Goal: Task Accomplishment & Management: Use online tool/utility

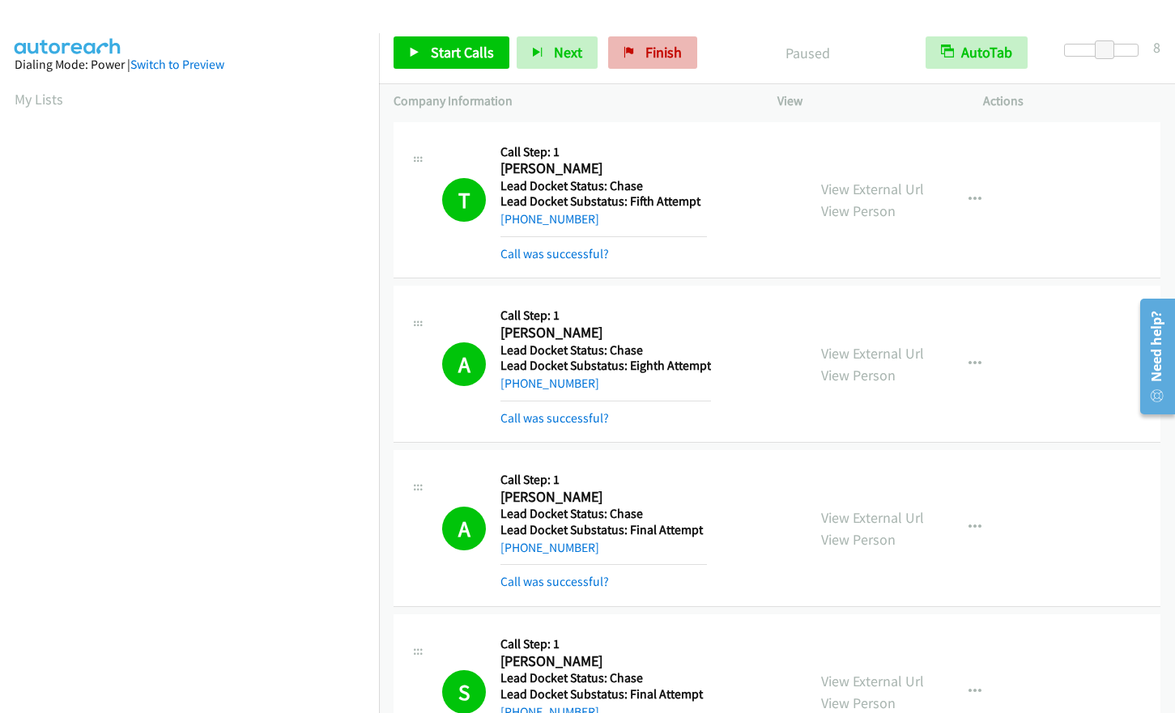
scroll to position [1292, 0]
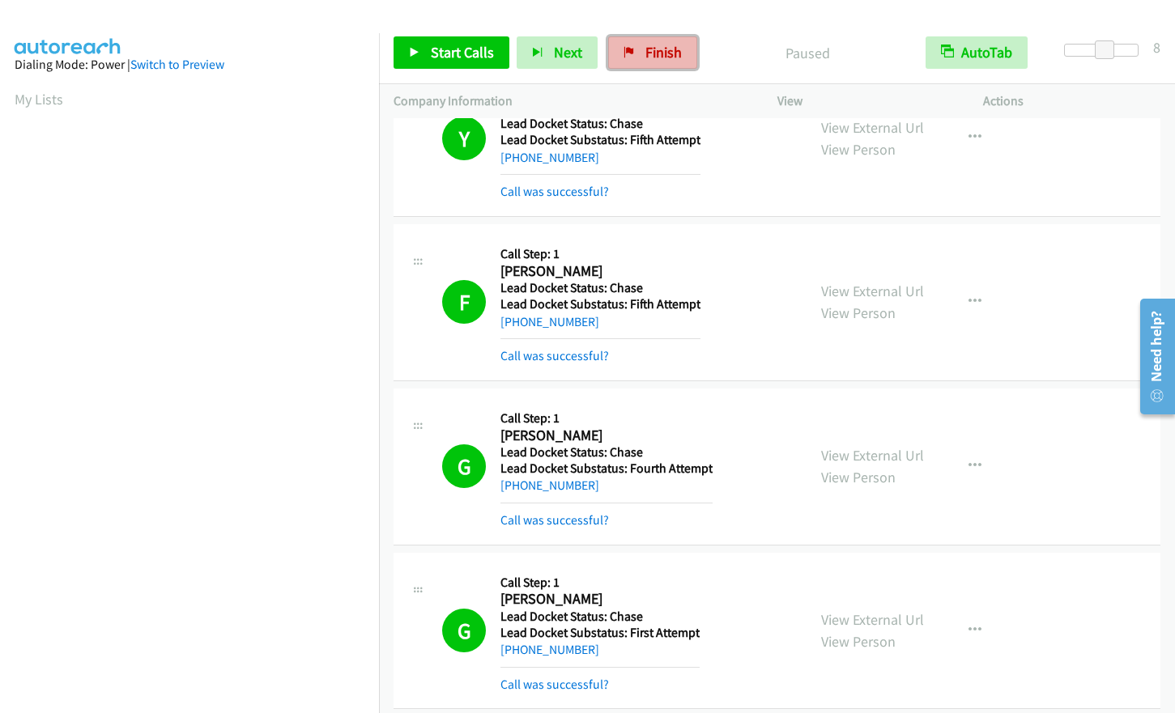
click at [656, 59] on span "Finish" at bounding box center [663, 52] width 36 height 19
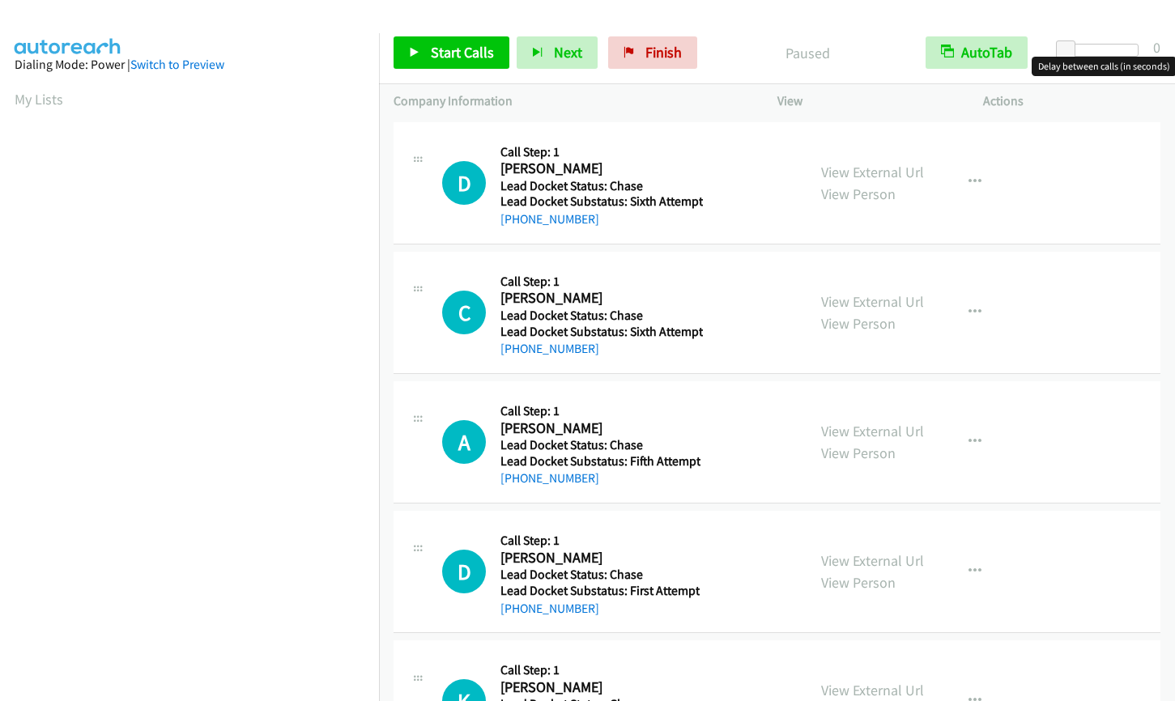
click at [1098, 53] on div at bounding box center [1101, 50] width 74 height 13
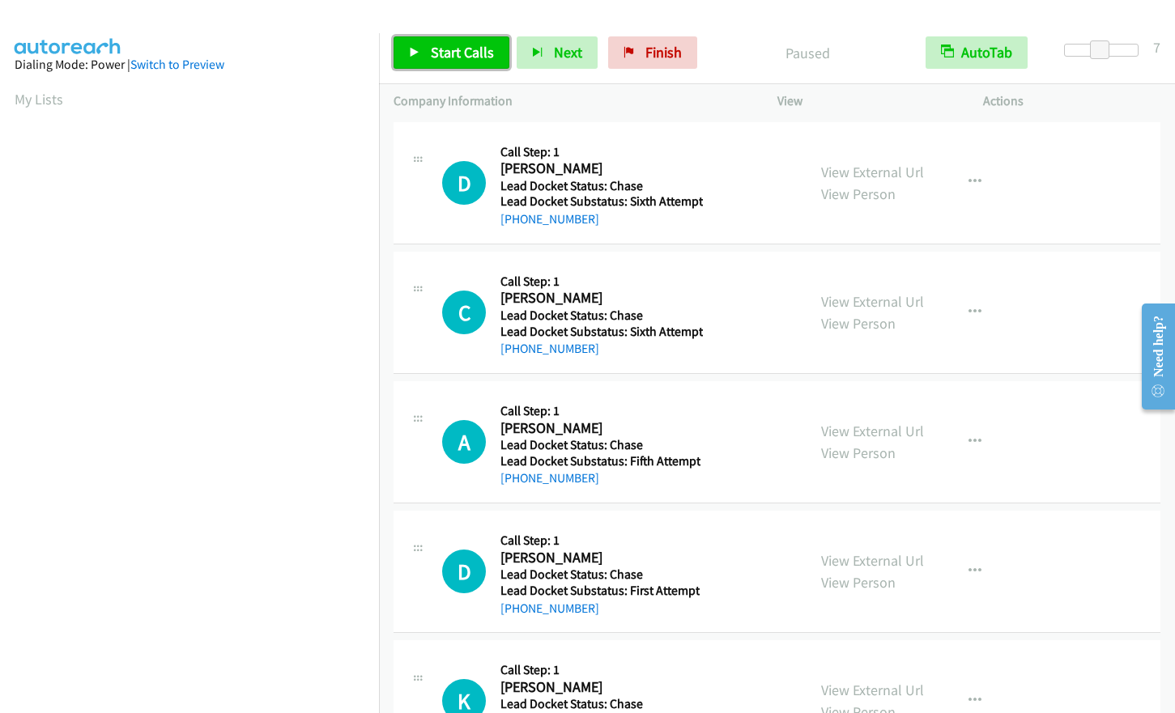
click at [470, 56] on span "Start Calls" at bounding box center [462, 52] width 63 height 19
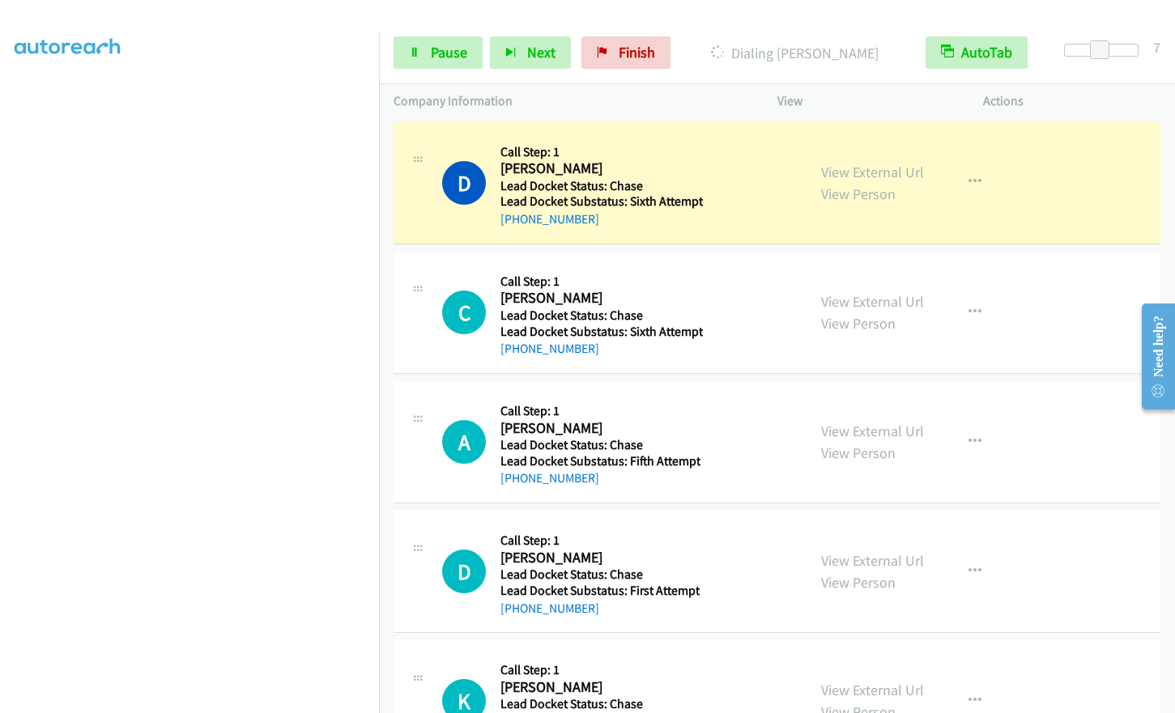
scroll to position [194, 0]
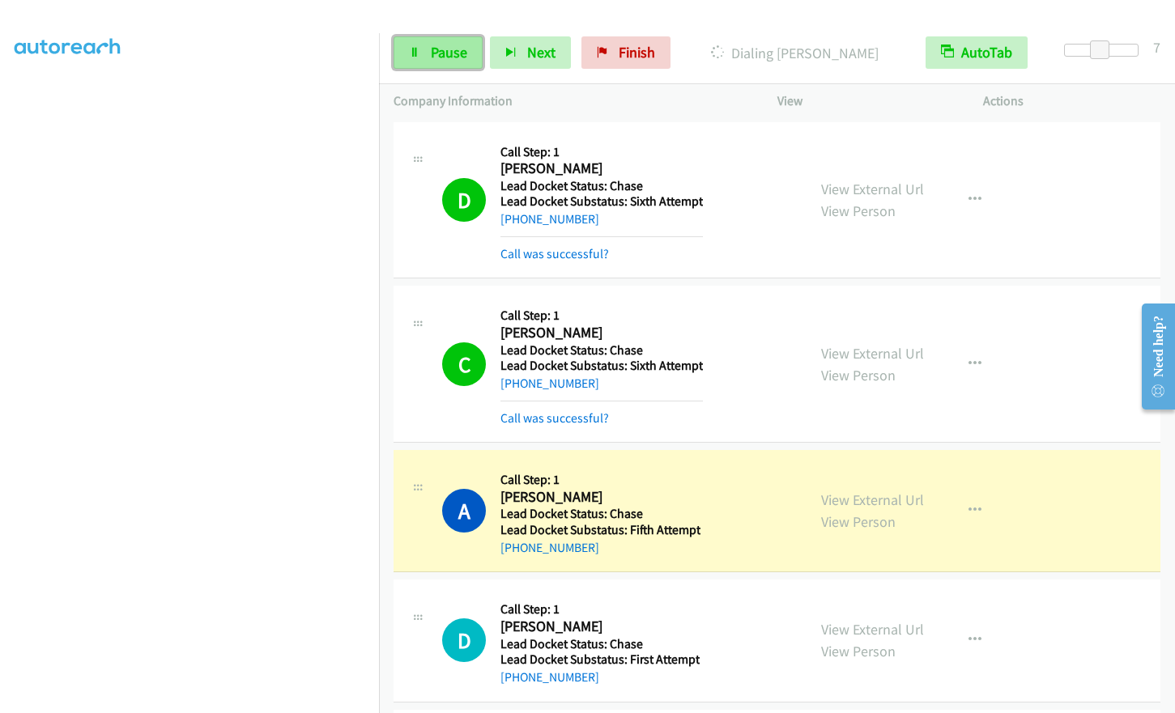
drag, startPoint x: 449, startPoint y: 47, endPoint x: 459, endPoint y: 44, distance: 11.0
click at [450, 46] on span "Pause" at bounding box center [449, 52] width 36 height 19
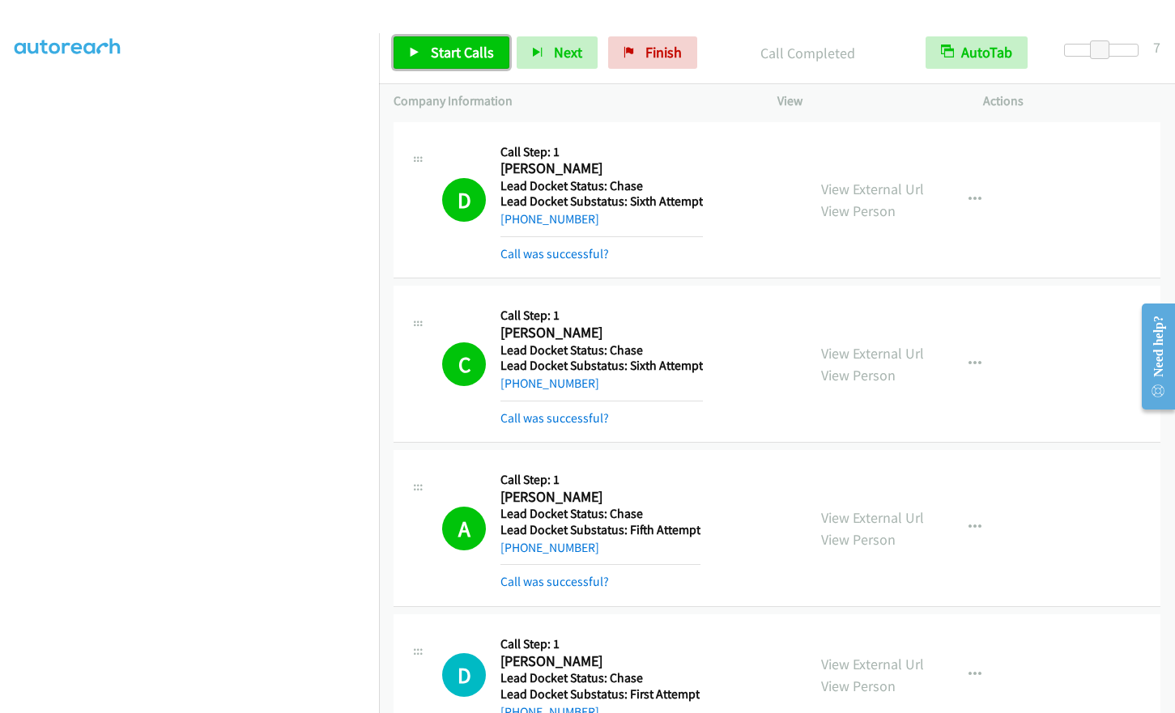
click at [449, 40] on link "Start Calls" at bounding box center [452, 52] width 116 height 32
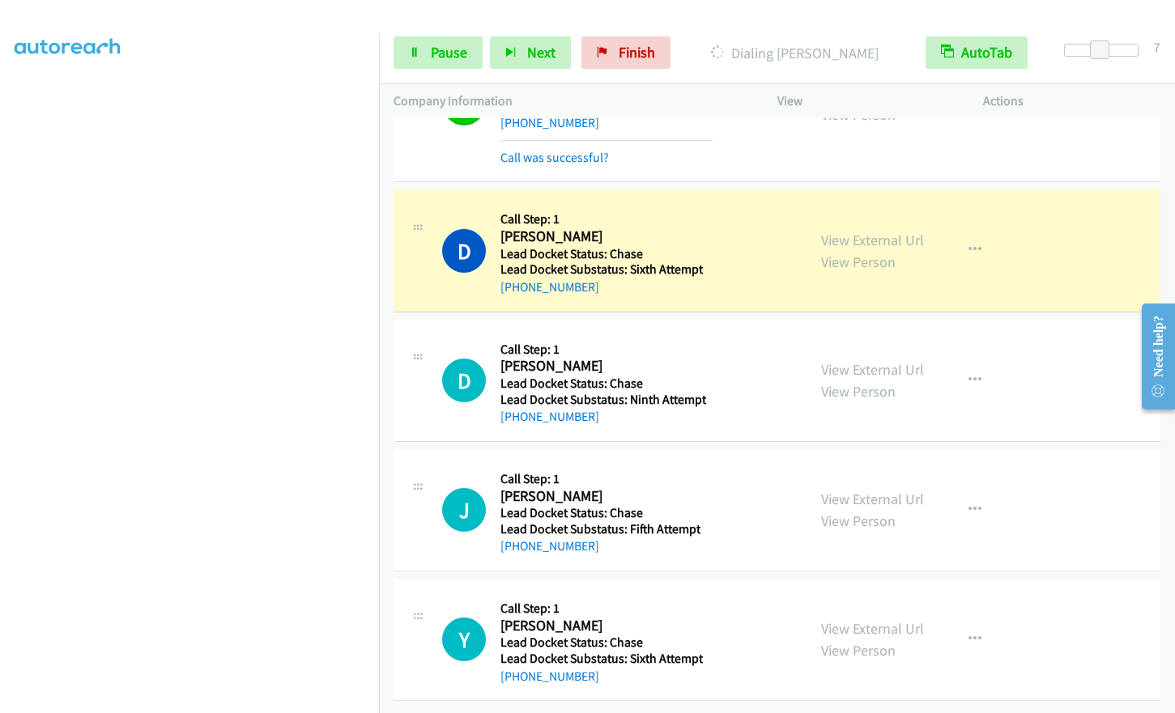
scroll to position [1751, 0]
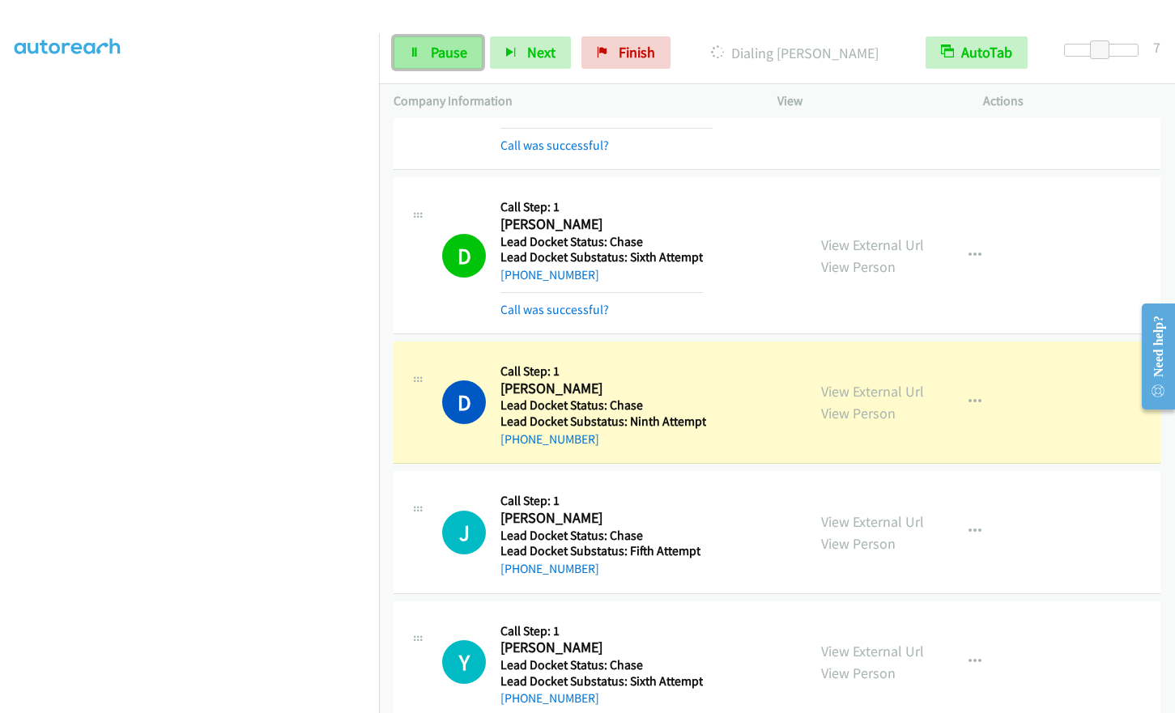
click at [443, 62] on link "Pause" at bounding box center [438, 52] width 89 height 32
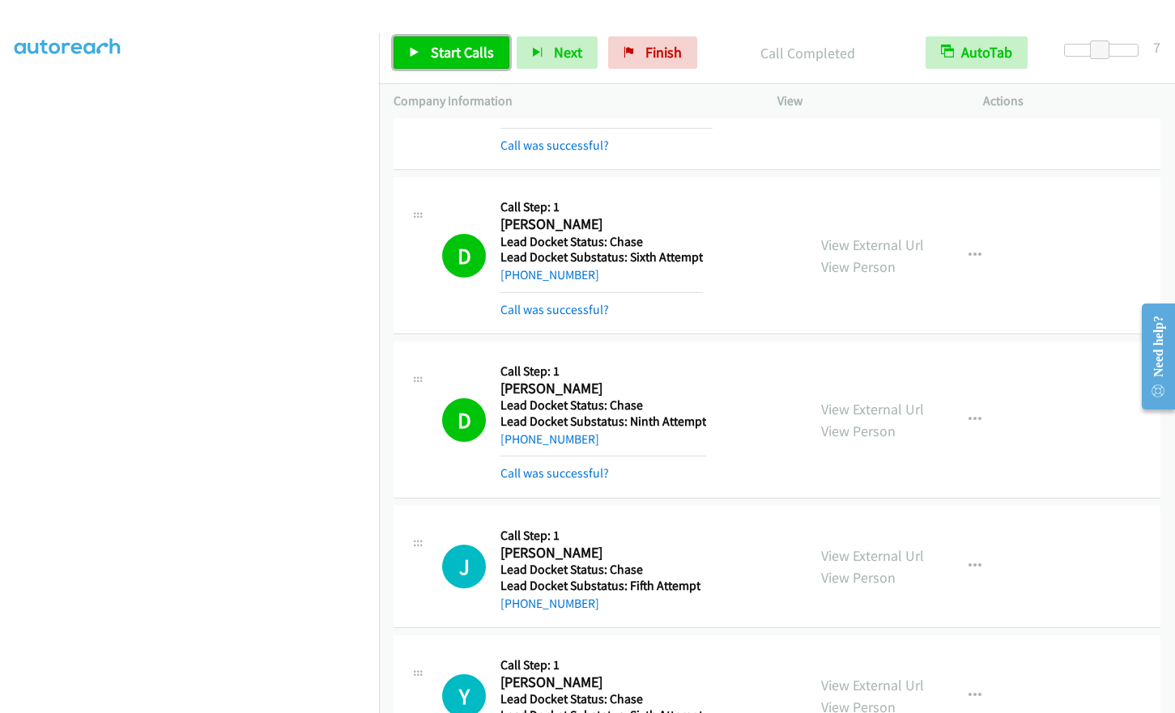
click at [448, 49] on span "Start Calls" at bounding box center [462, 52] width 63 height 19
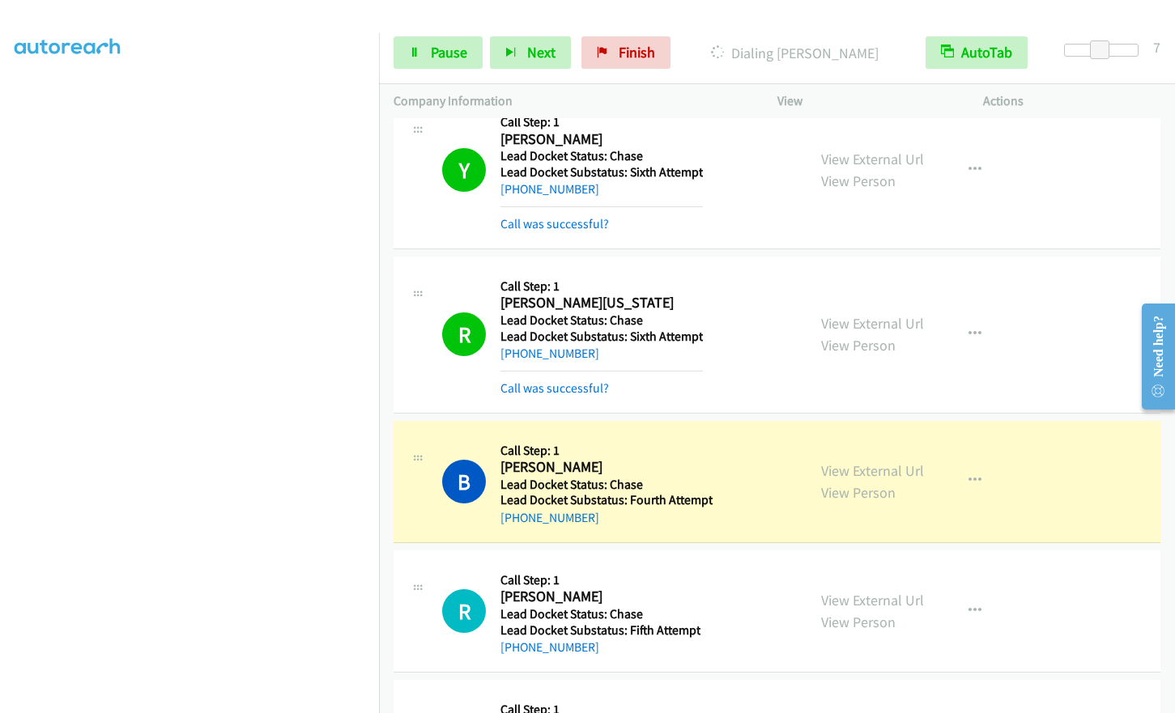
scroll to position [194, 0]
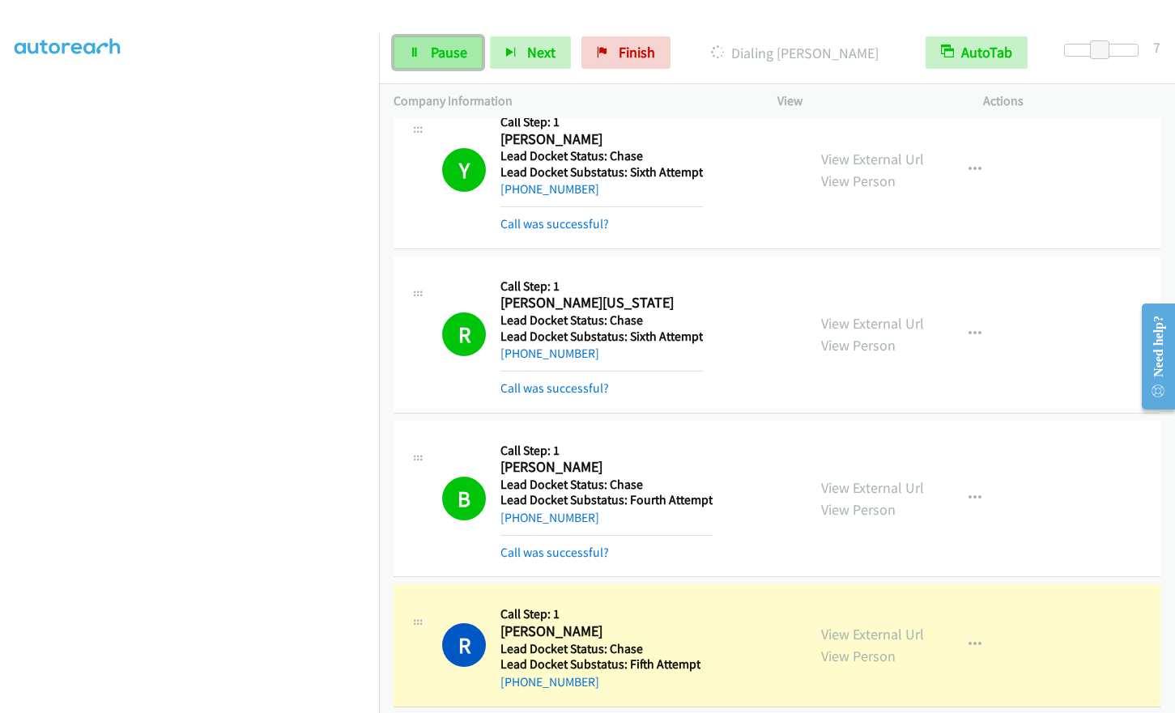
click at [445, 60] on span "Pause" at bounding box center [449, 52] width 36 height 19
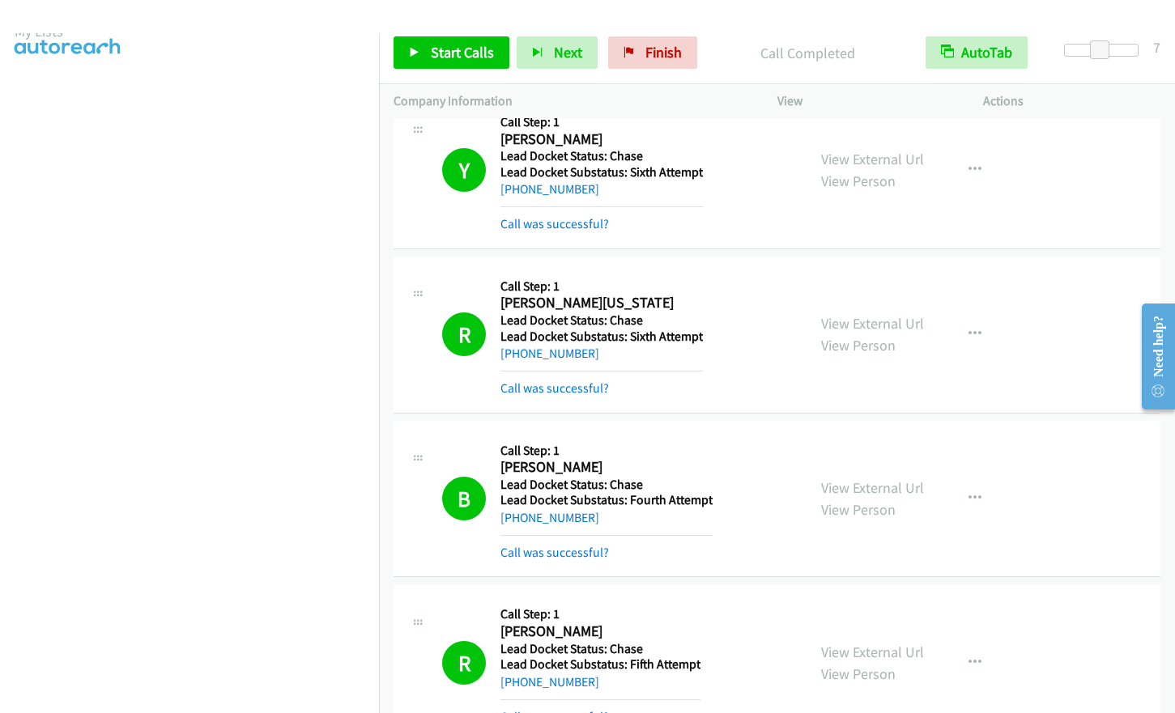
scroll to position [0, 0]
click at [449, 45] on span "Start Calls" at bounding box center [462, 52] width 63 height 19
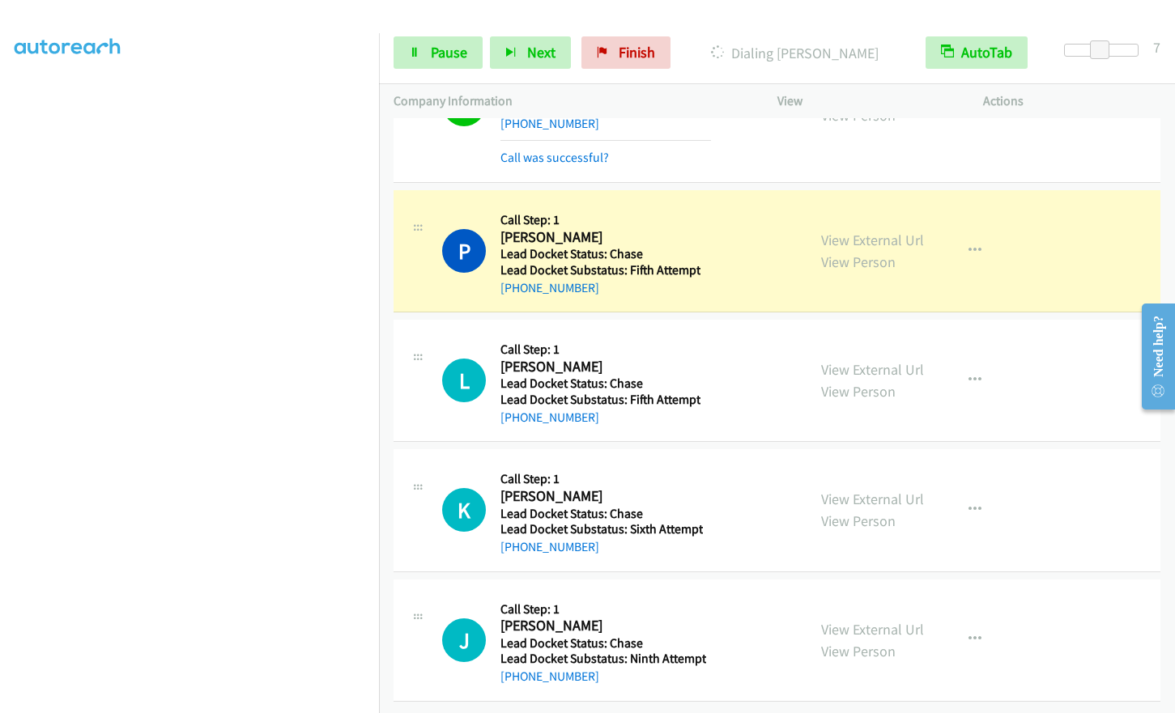
scroll to position [3064, 0]
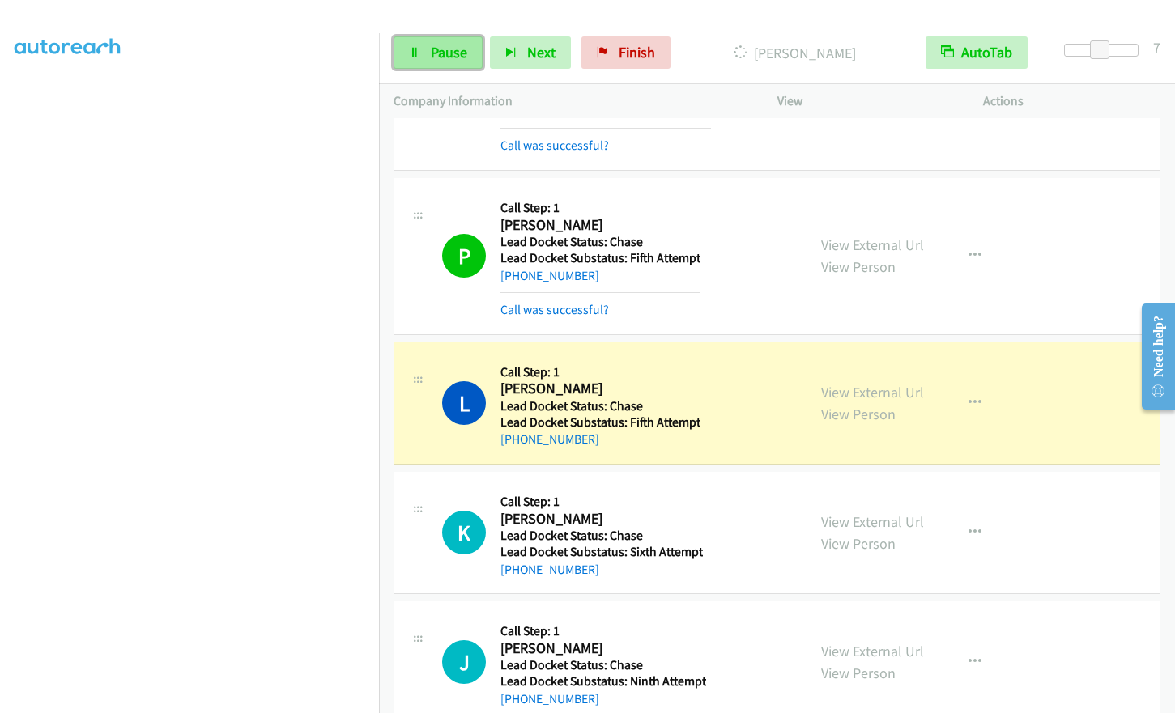
click at [434, 45] on span "Pause" at bounding box center [449, 52] width 36 height 19
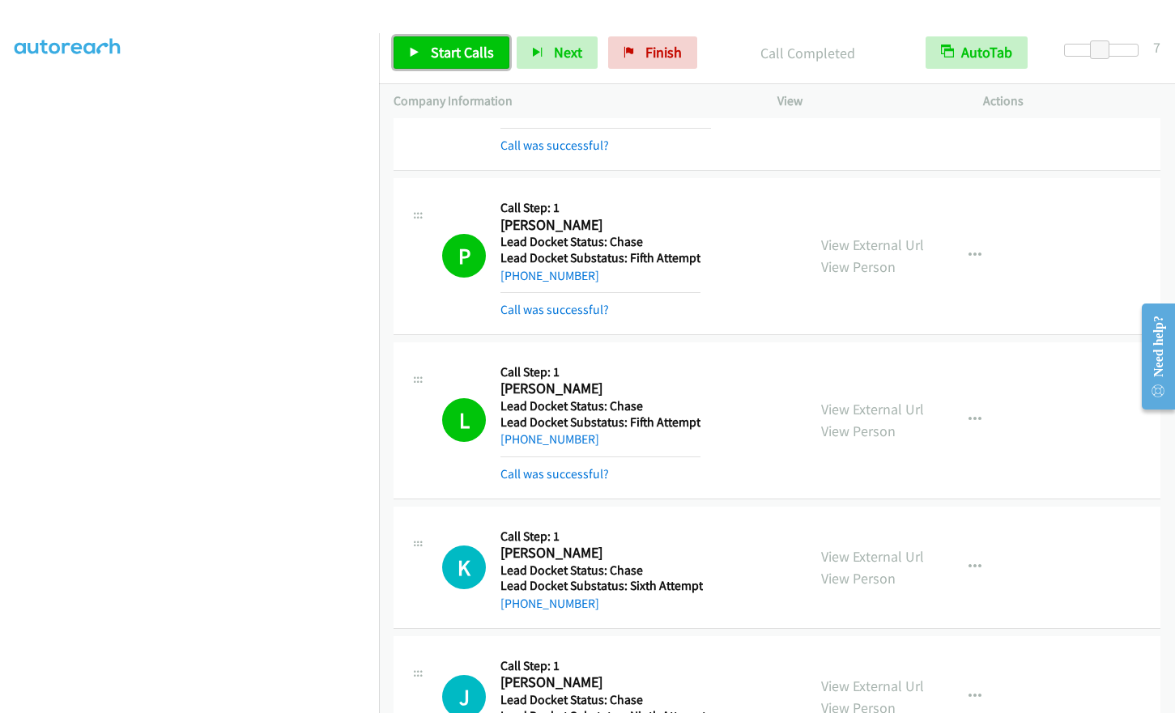
click at [453, 49] on span "Start Calls" at bounding box center [462, 52] width 63 height 19
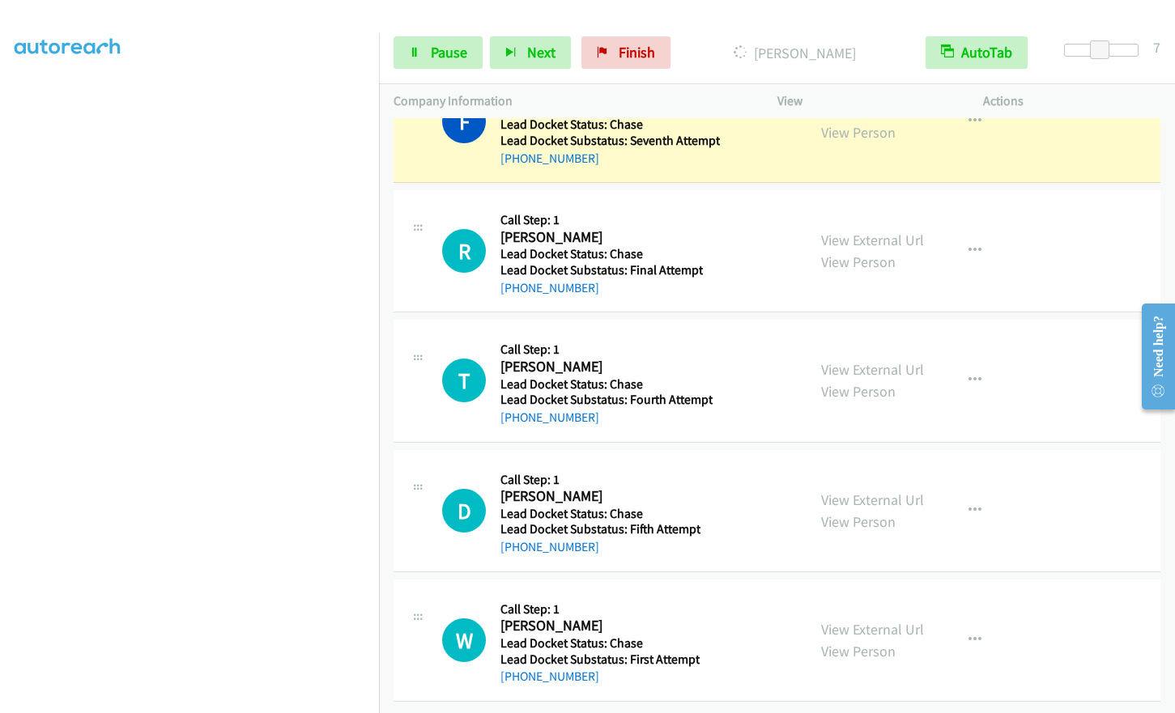
scroll to position [4032, 0]
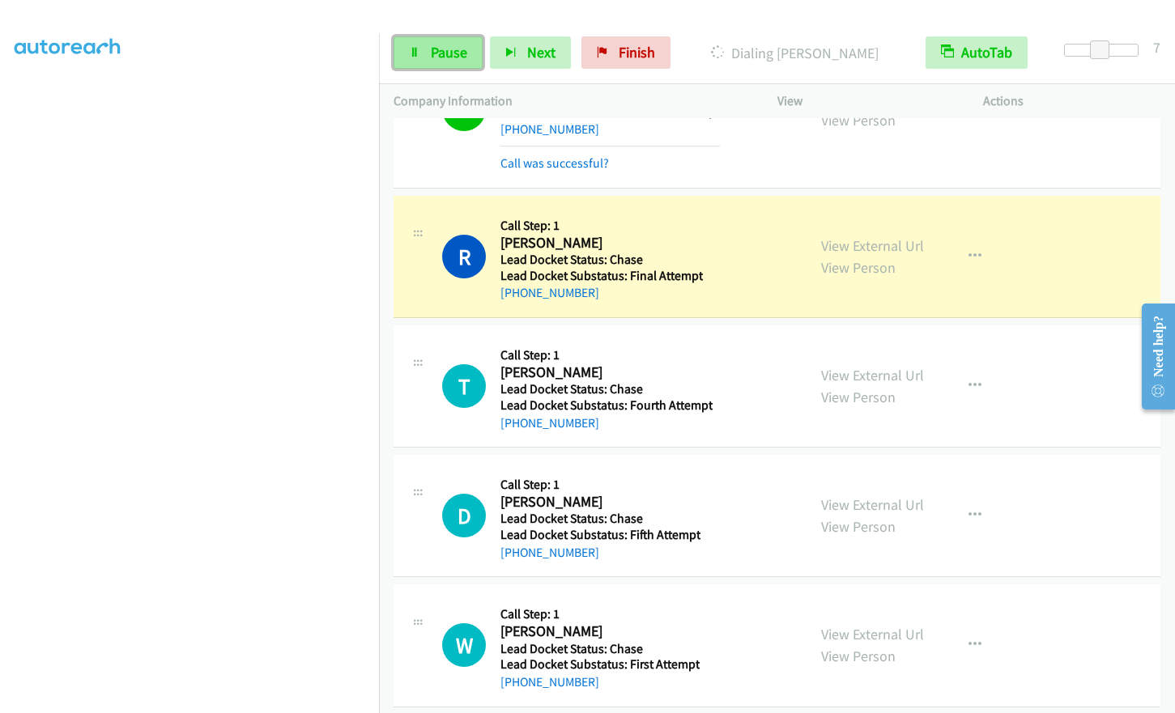
click at [445, 54] on span "Pause" at bounding box center [449, 52] width 36 height 19
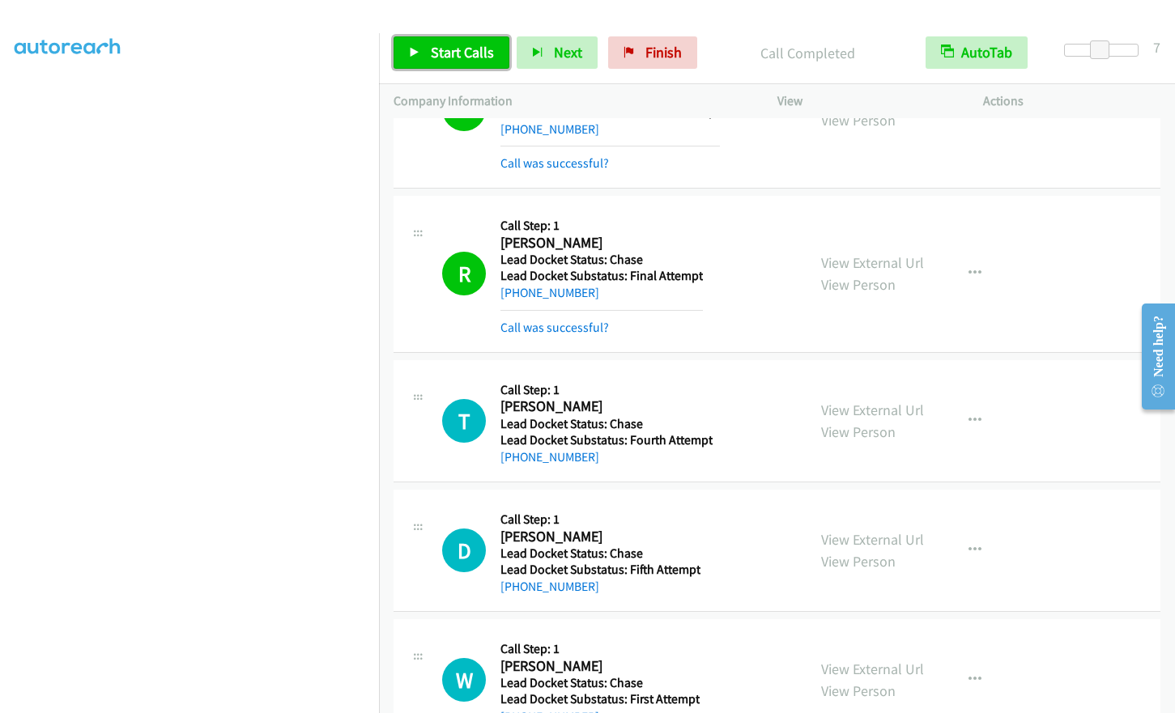
click at [439, 57] on span "Start Calls" at bounding box center [462, 52] width 63 height 19
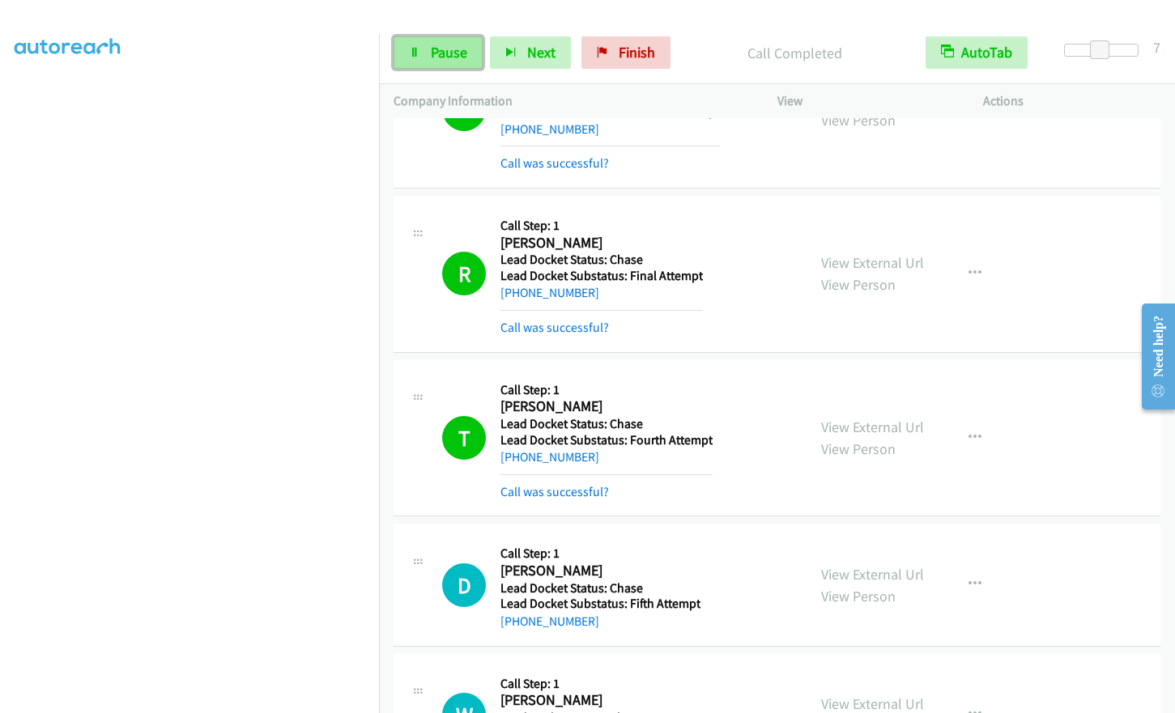
click at [449, 63] on link "Pause" at bounding box center [438, 52] width 89 height 32
click at [451, 62] on link "Start Calls" at bounding box center [452, 52] width 116 height 32
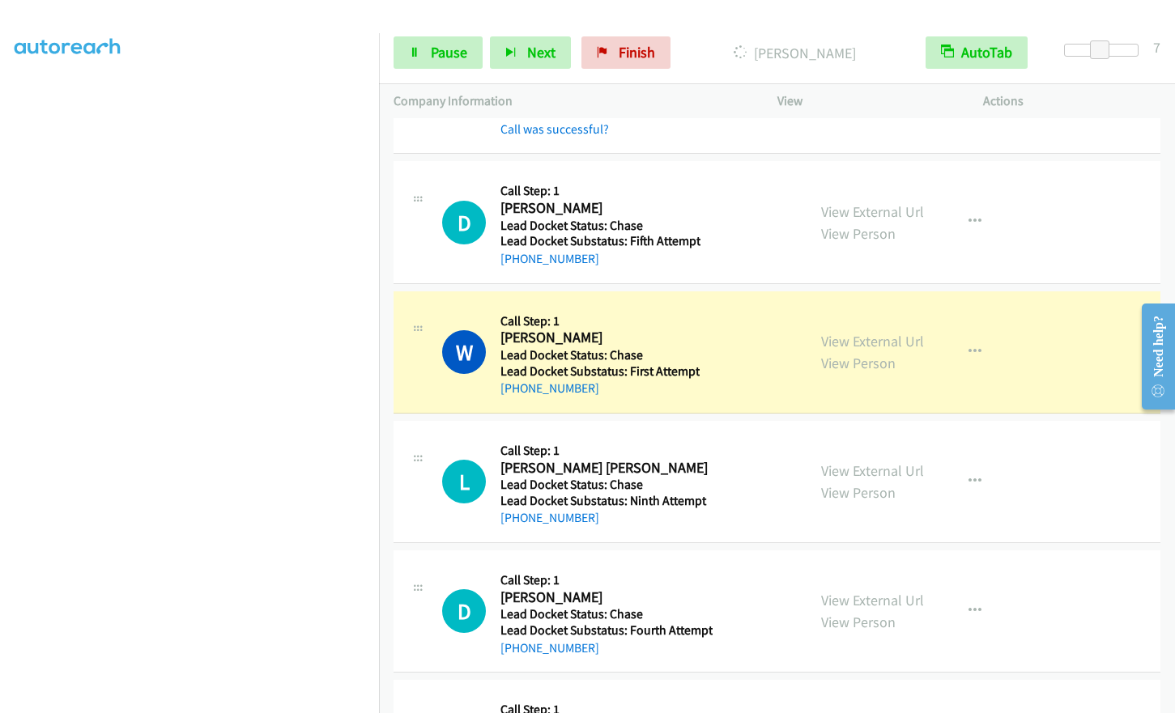
scroll to position [4437, 0]
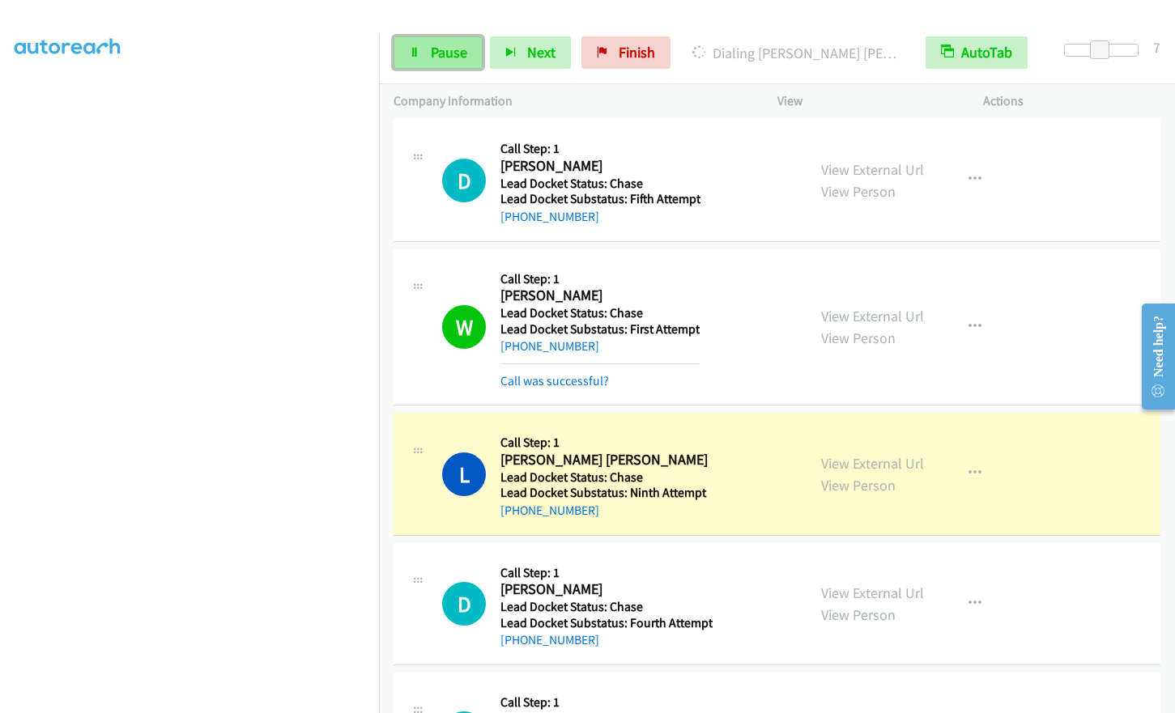
click at [412, 52] on icon at bounding box center [414, 53] width 11 height 11
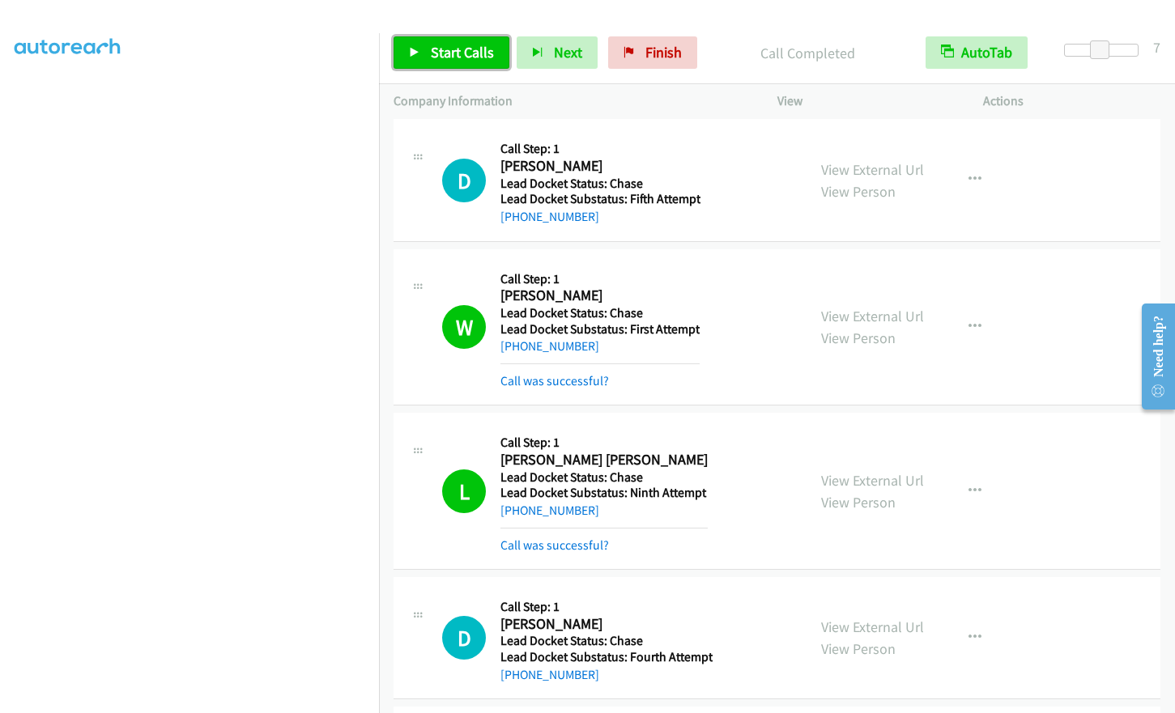
click at [472, 61] on span "Start Calls" at bounding box center [462, 52] width 63 height 19
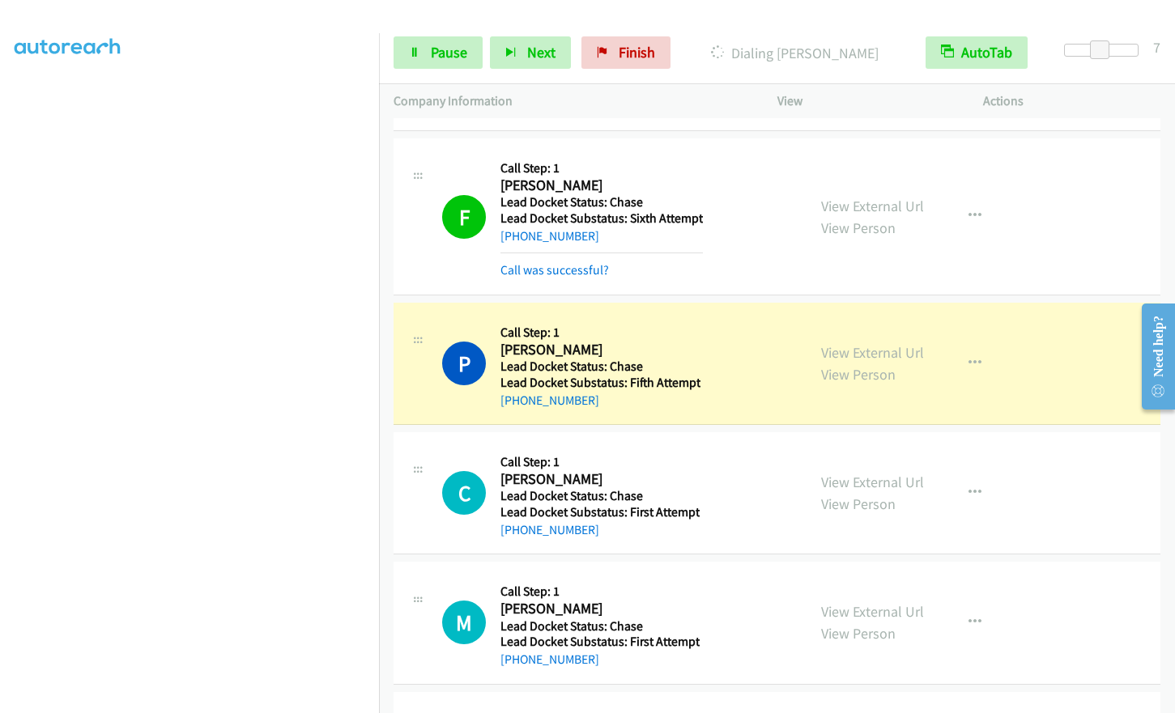
scroll to position [5886, 0]
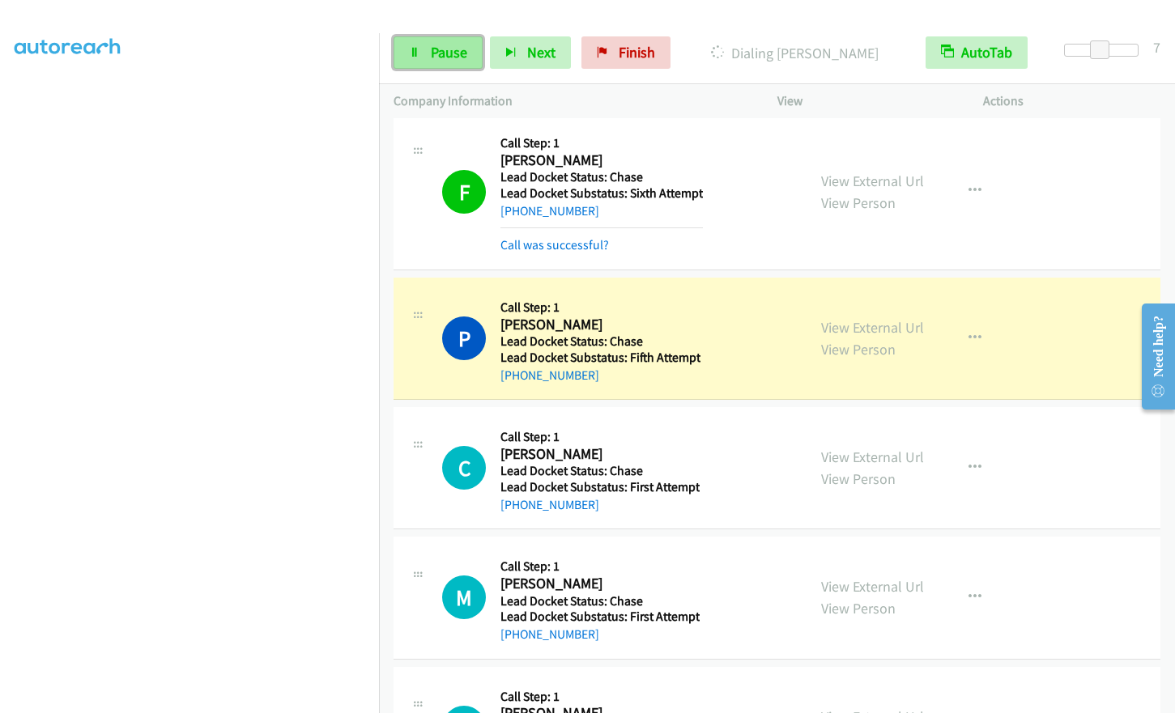
click at [447, 55] on span "Pause" at bounding box center [449, 52] width 36 height 19
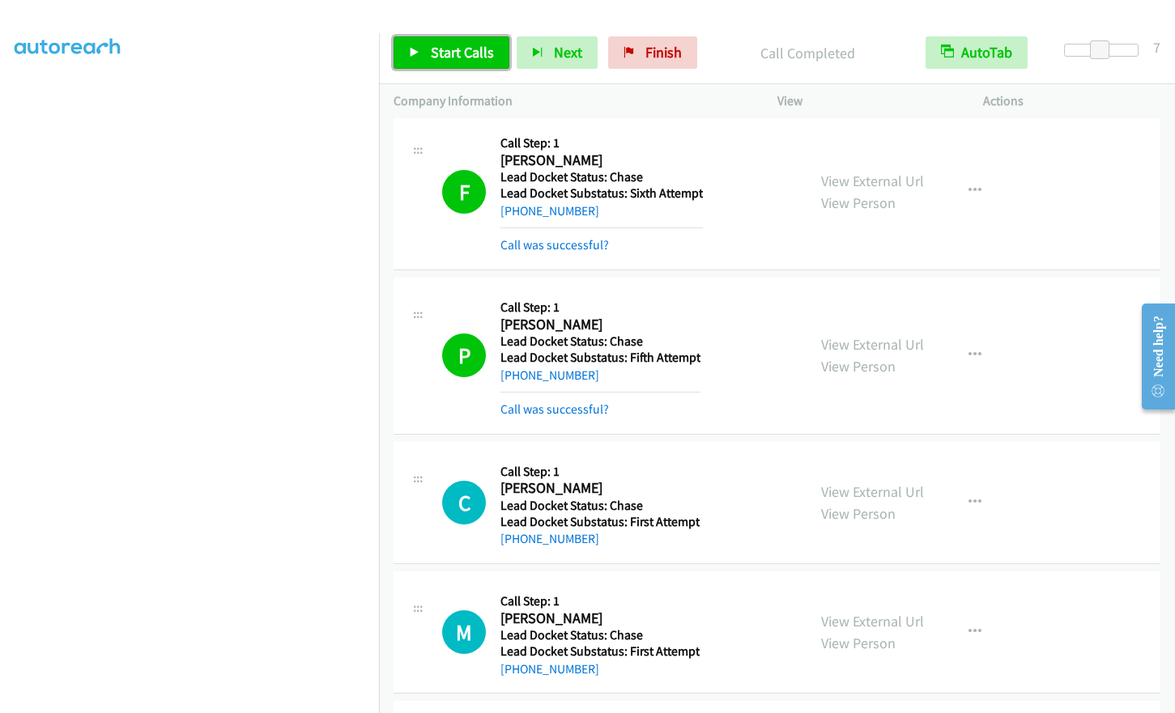
click at [441, 53] on span "Start Calls" at bounding box center [462, 52] width 63 height 19
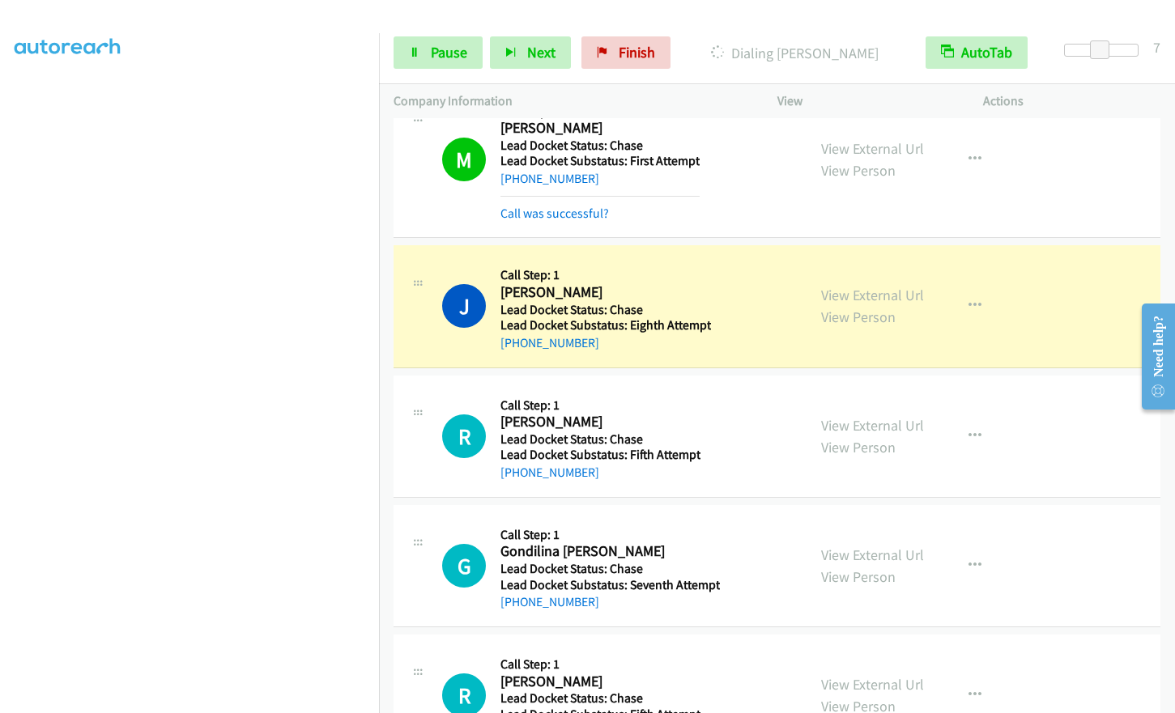
scroll to position [6479, 0]
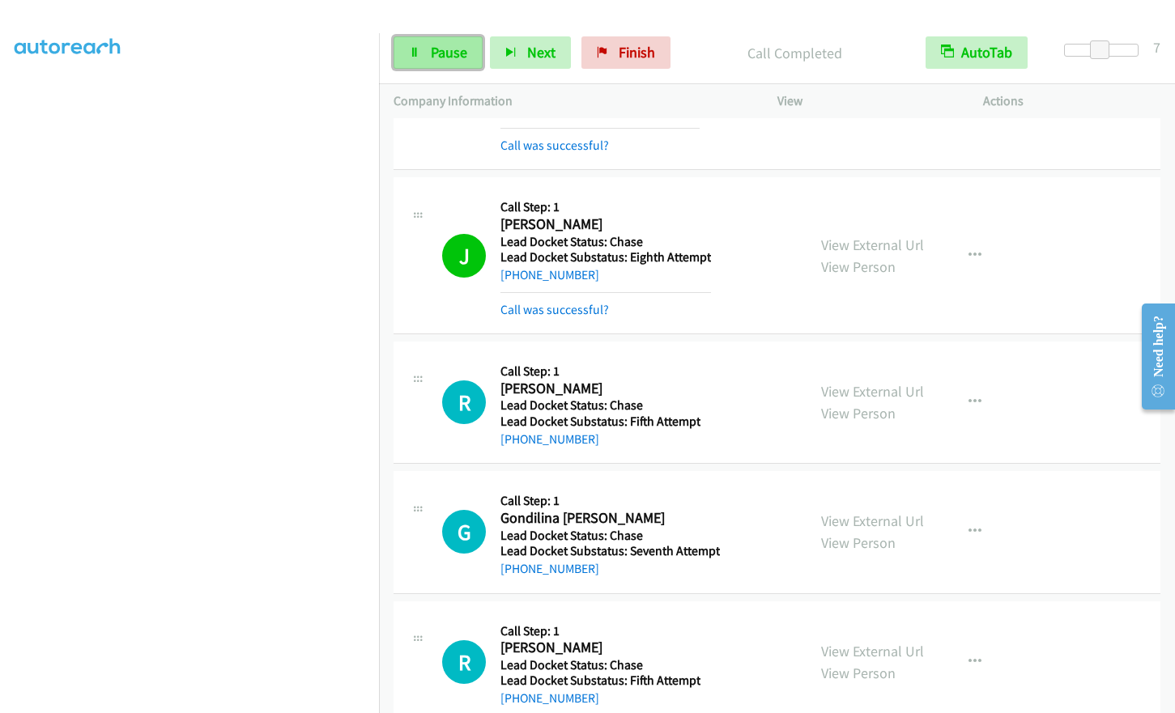
click at [456, 50] on span "Pause" at bounding box center [449, 52] width 36 height 19
click at [450, 45] on span "Start Calls" at bounding box center [462, 52] width 63 height 19
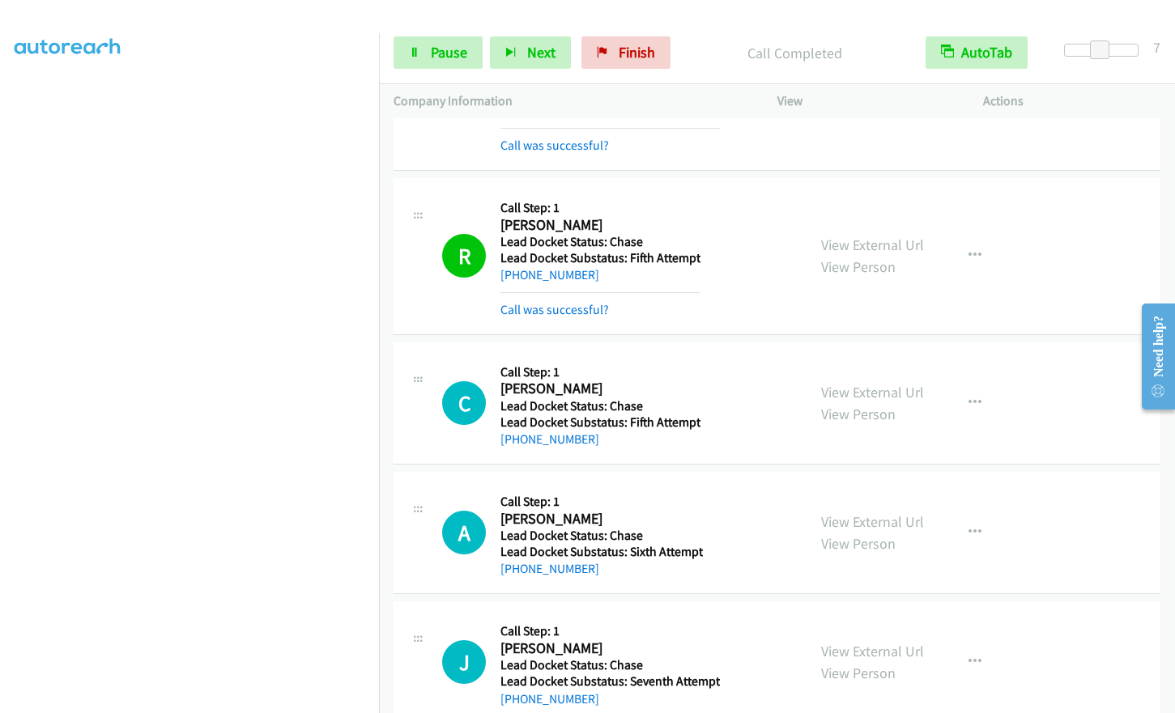
scroll to position [7005, 0]
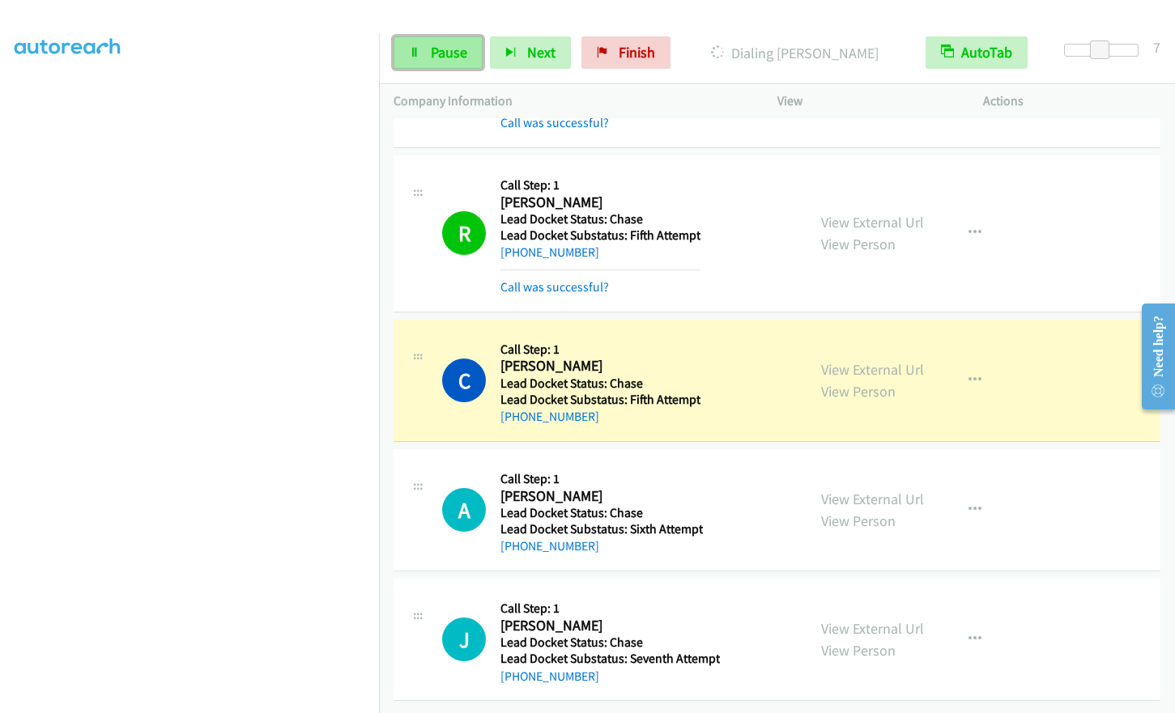
click at [438, 49] on span "Pause" at bounding box center [449, 52] width 36 height 19
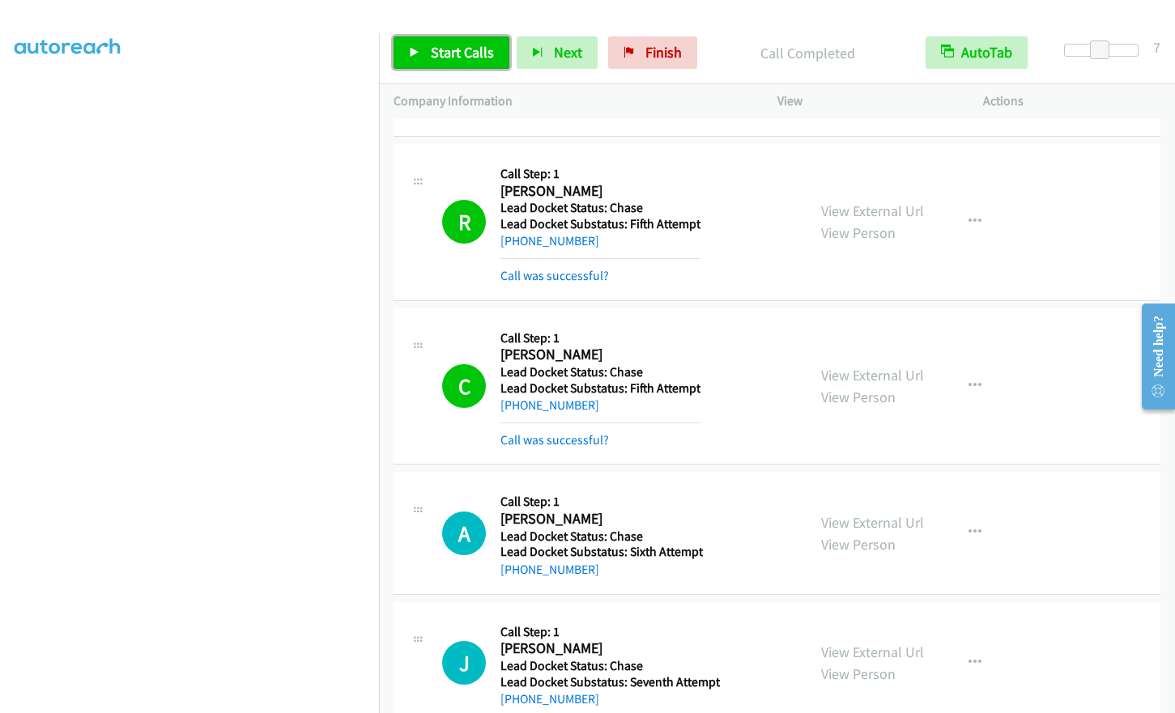
click at [470, 47] on span "Start Calls" at bounding box center [462, 52] width 63 height 19
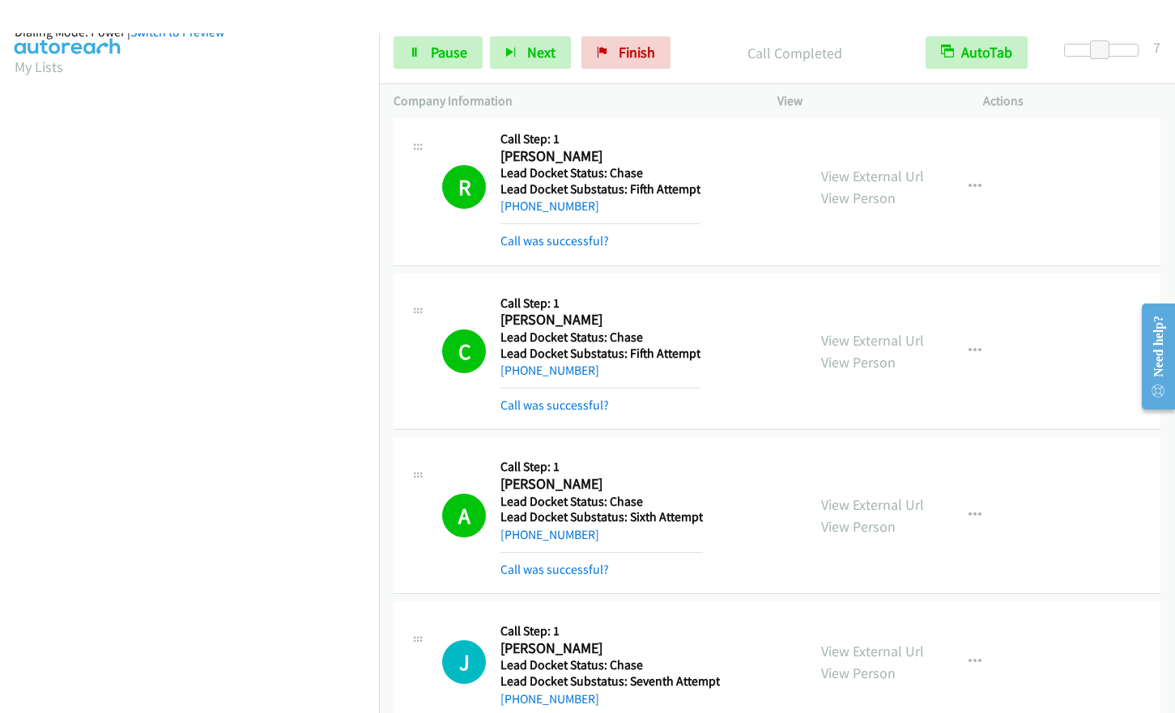
scroll to position [0, 0]
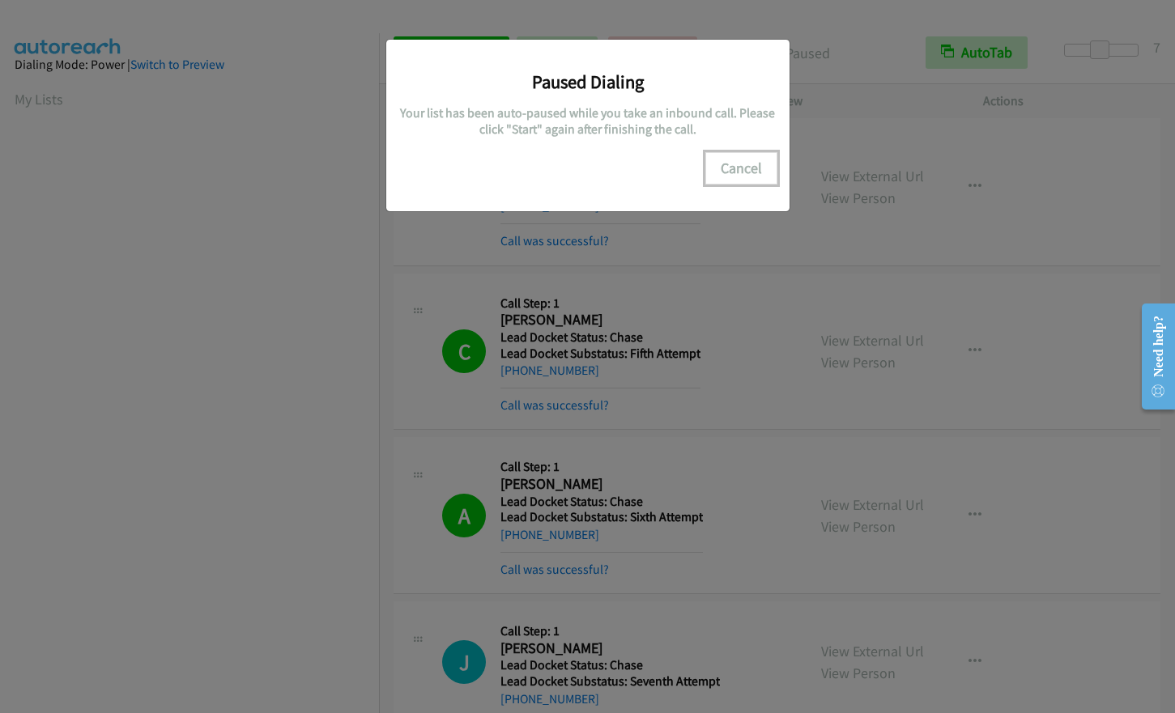
click at [748, 163] on button "Cancel" at bounding box center [741, 168] width 72 height 32
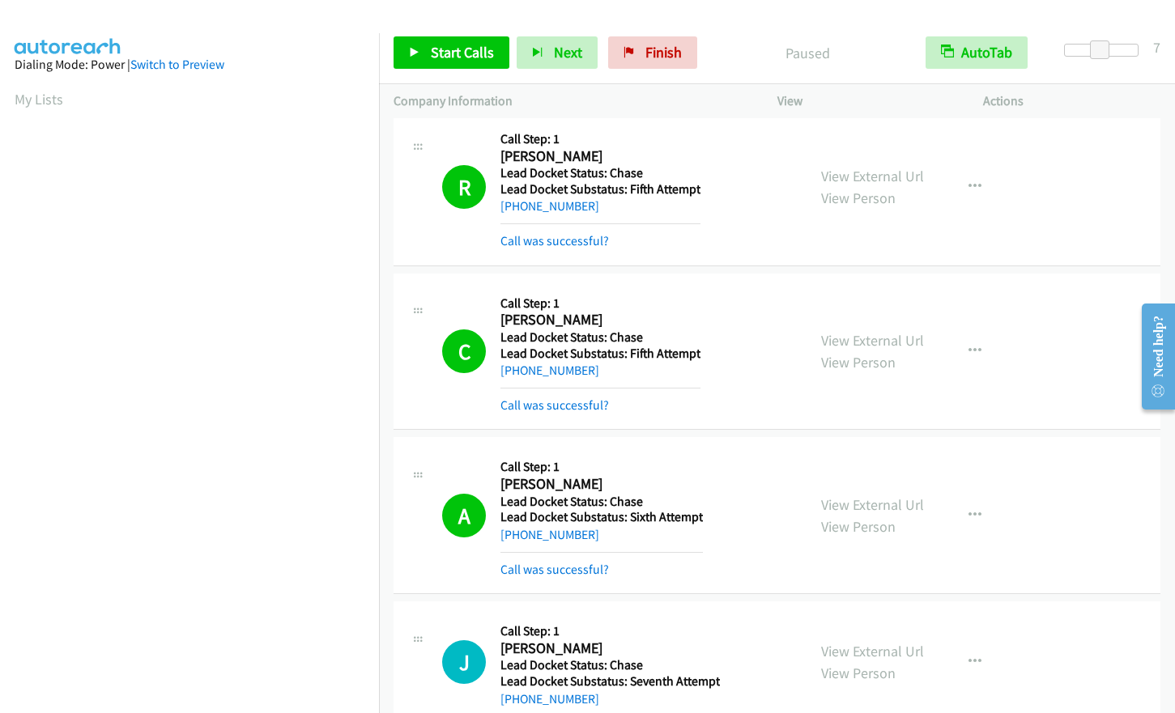
scroll to position [195, 0]
click at [435, 50] on span "Start Calls" at bounding box center [462, 52] width 63 height 19
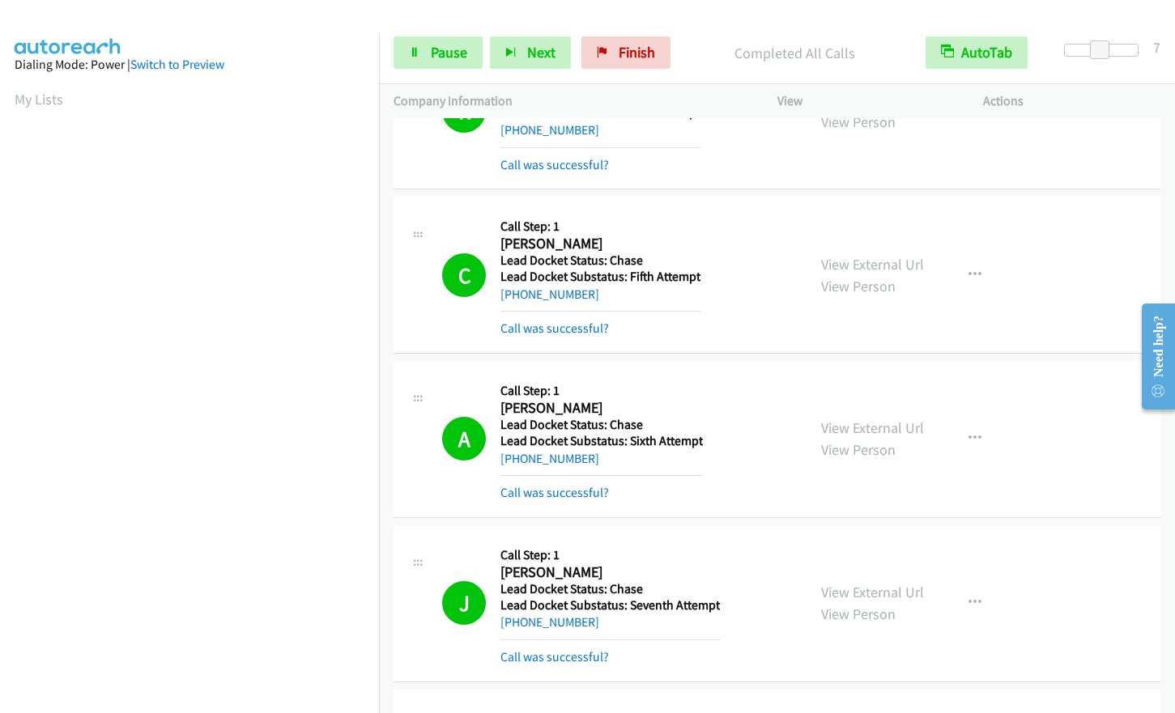
scroll to position [6820, 0]
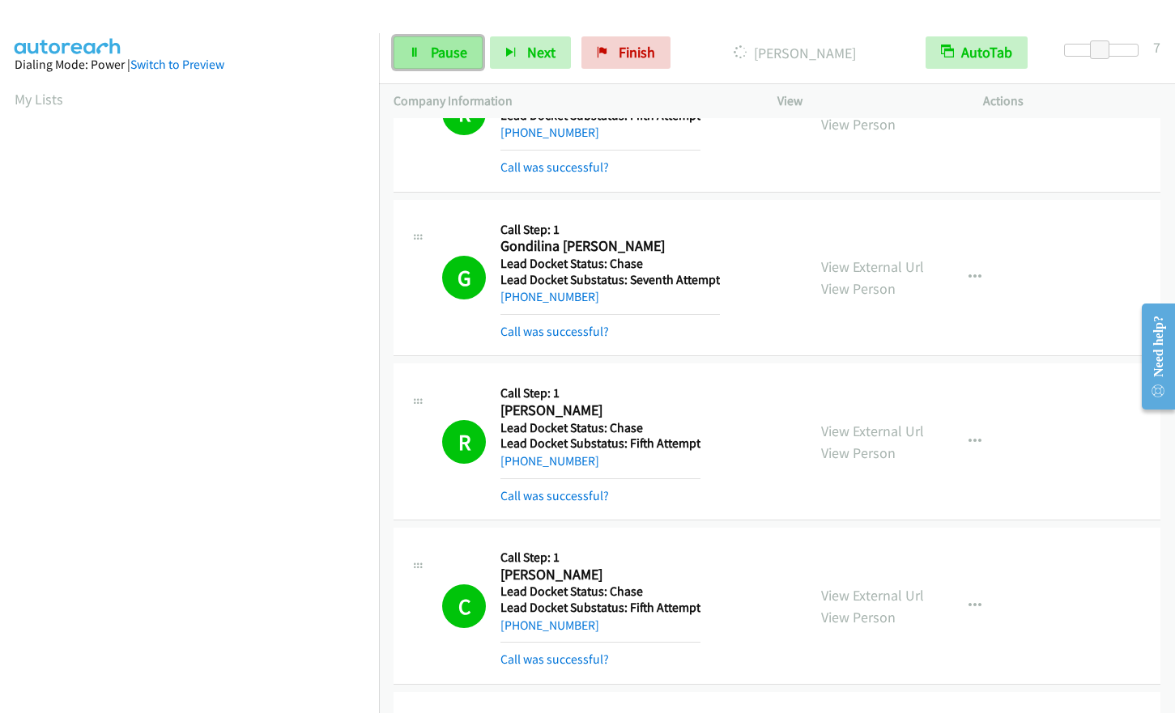
click at [438, 54] on span "Pause" at bounding box center [449, 52] width 36 height 19
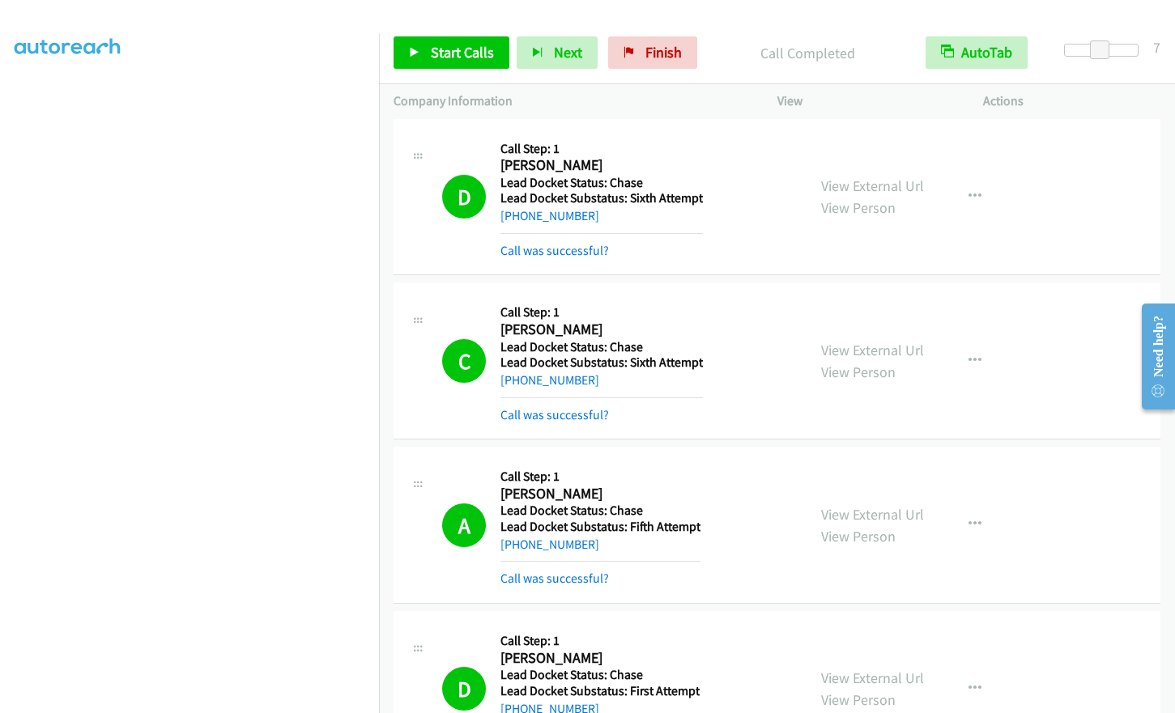
scroll to position [0, 0]
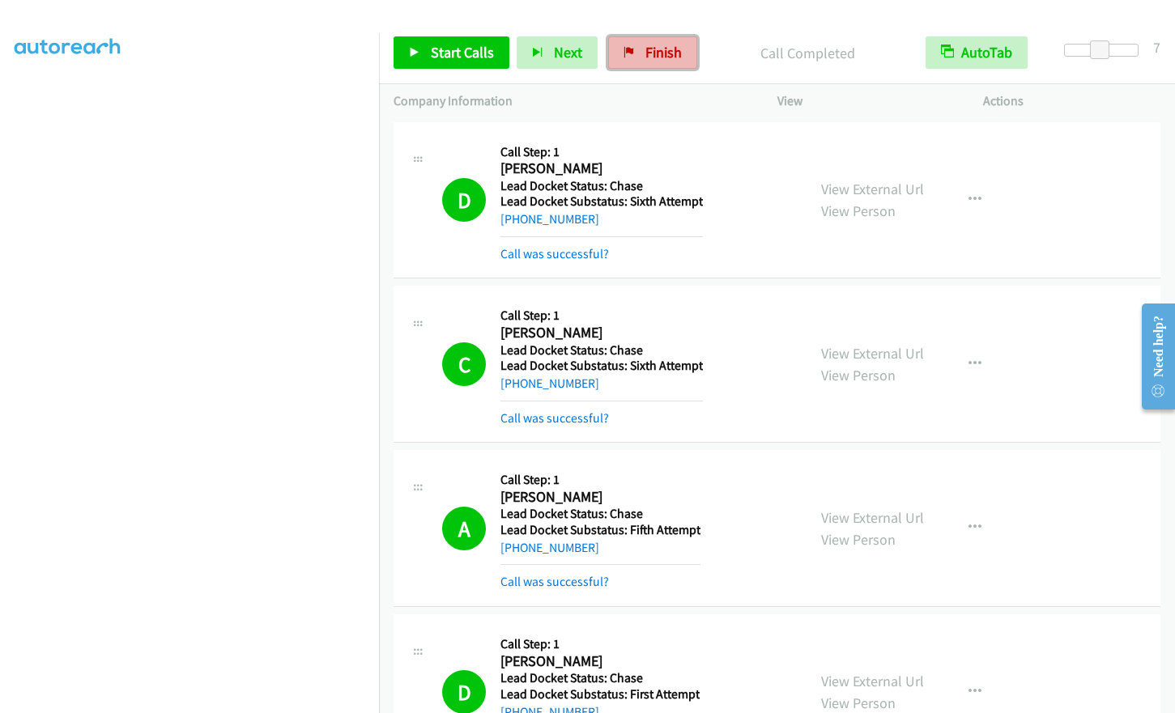
click at [666, 56] on span "Finish" at bounding box center [663, 52] width 36 height 19
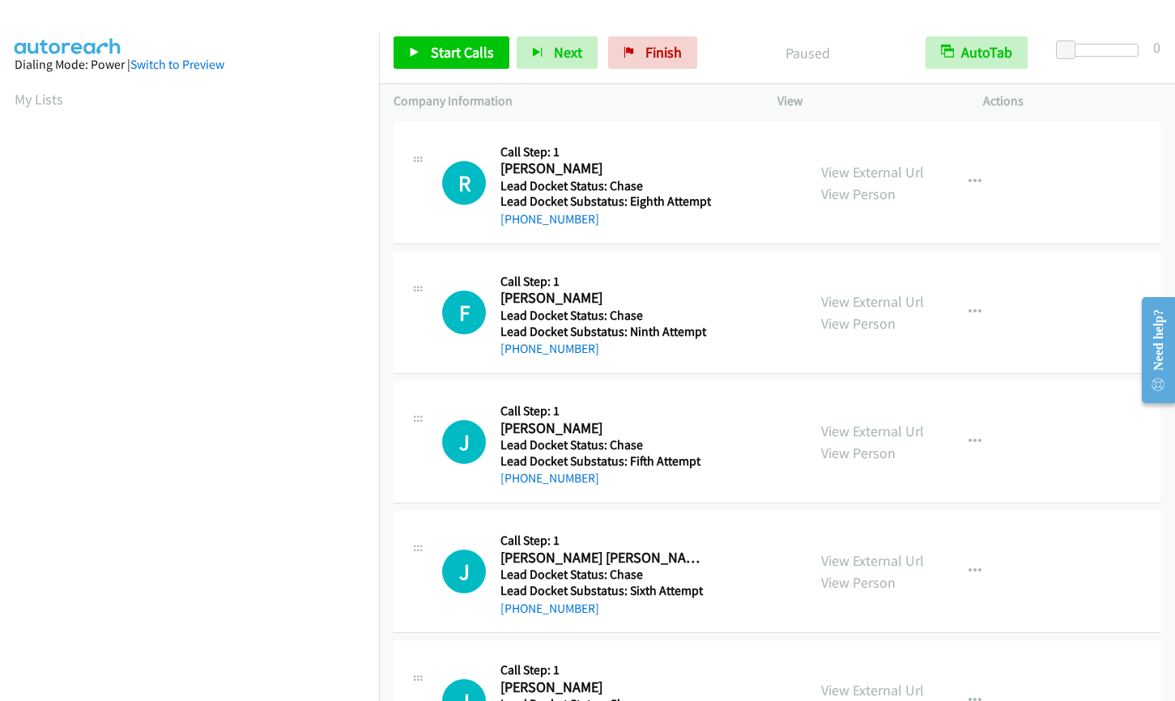
click at [1112, 45] on div at bounding box center [1101, 50] width 74 height 13
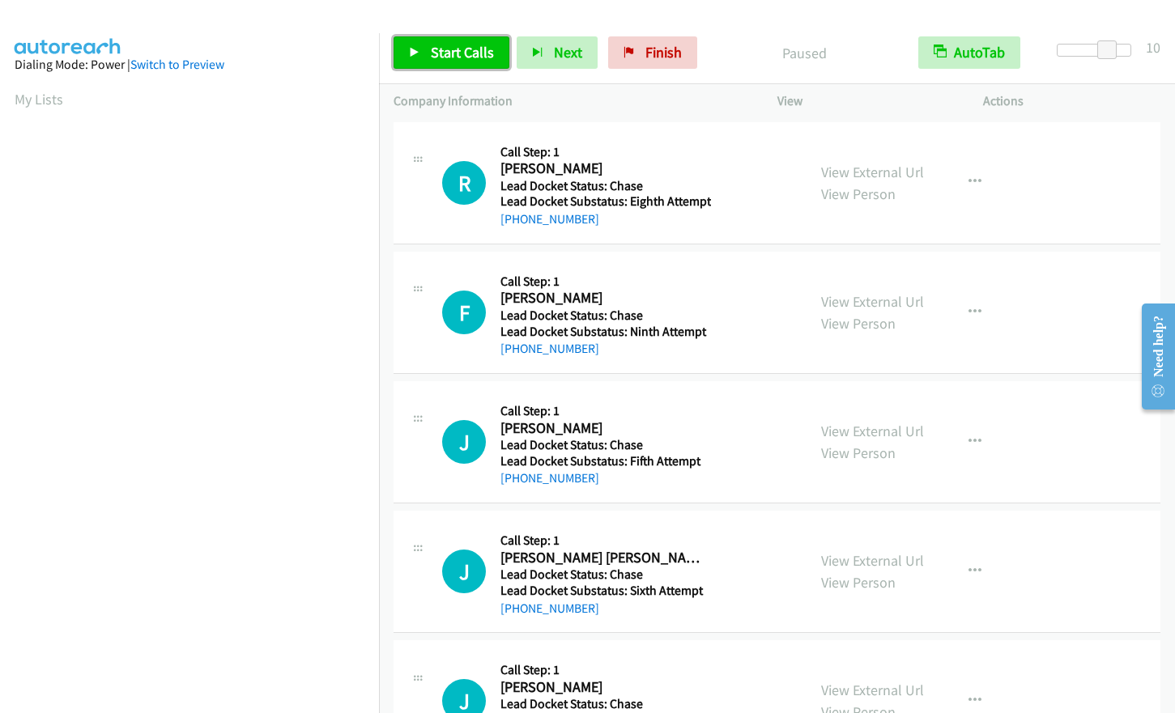
click at [476, 54] on span "Start Calls" at bounding box center [462, 52] width 63 height 19
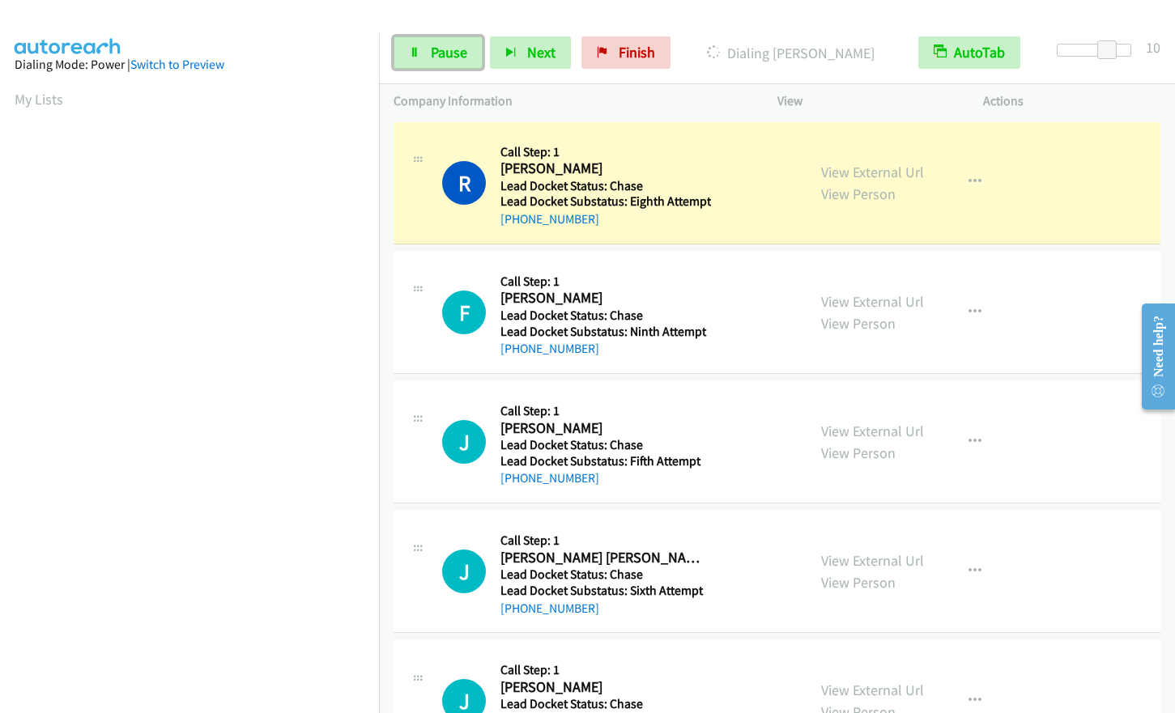
drag, startPoint x: 449, startPoint y: 50, endPoint x: 430, endPoint y: 77, distance: 32.6
click at [449, 50] on span "Pause" at bounding box center [449, 52] width 36 height 19
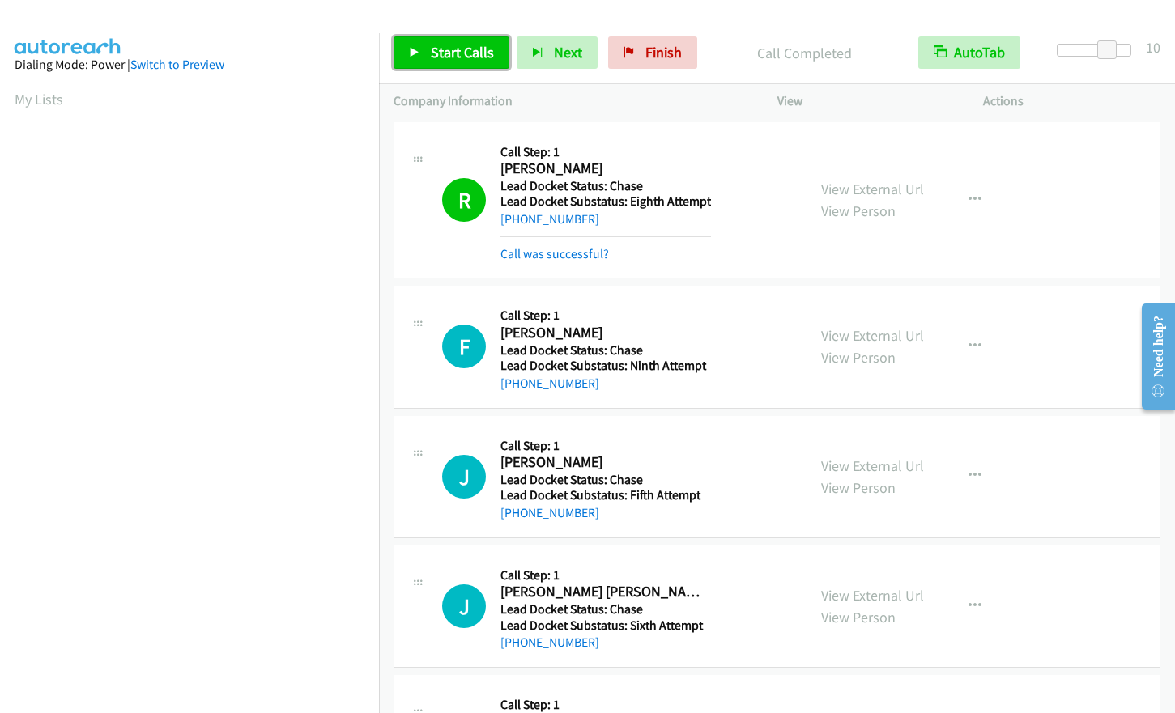
click at [470, 46] on span "Start Calls" at bounding box center [462, 52] width 63 height 19
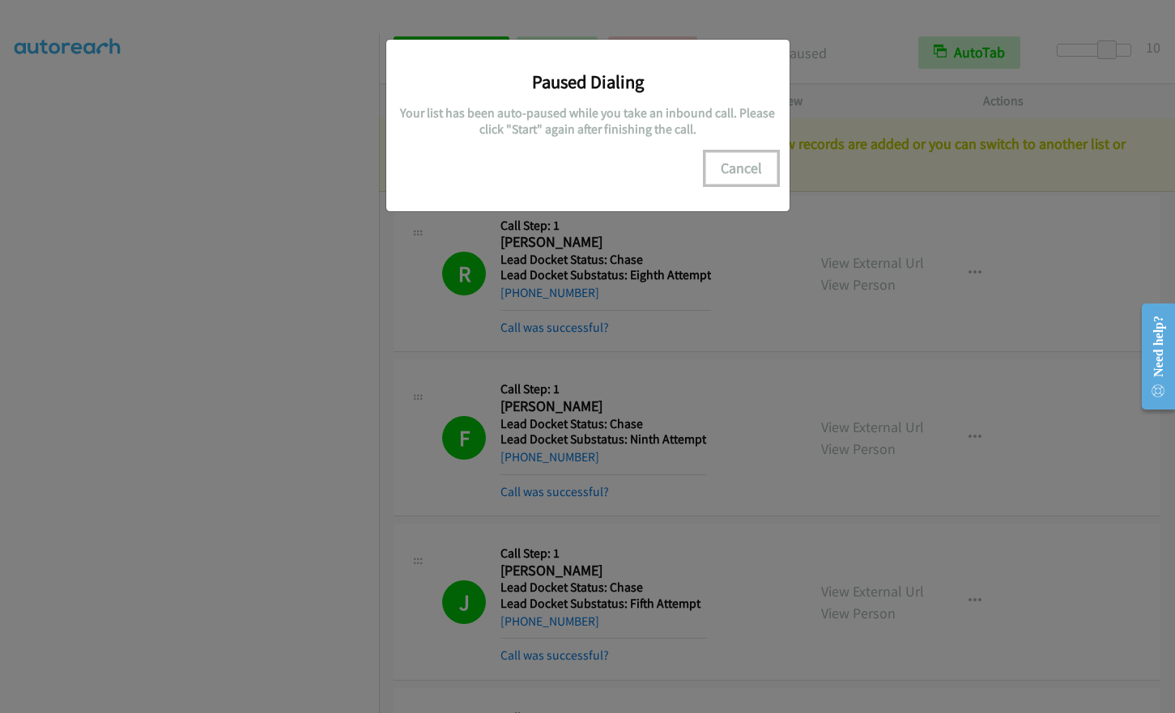
click at [744, 168] on button "Cancel" at bounding box center [741, 168] width 72 height 32
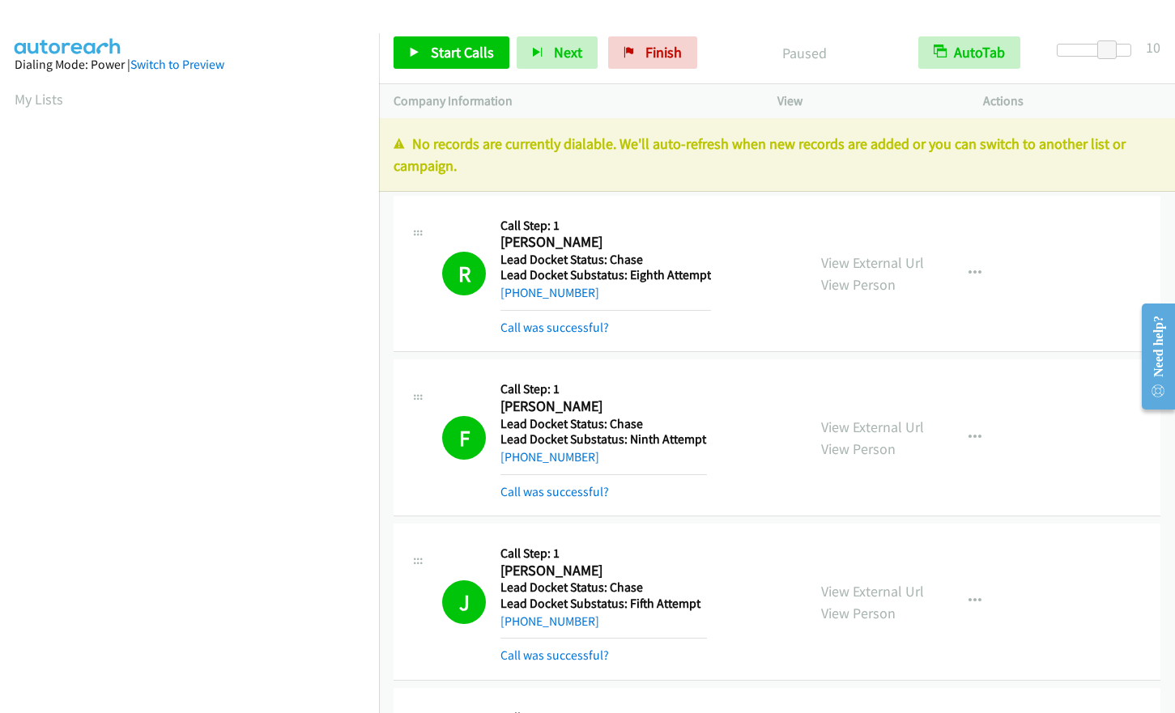
scroll to position [195, 0]
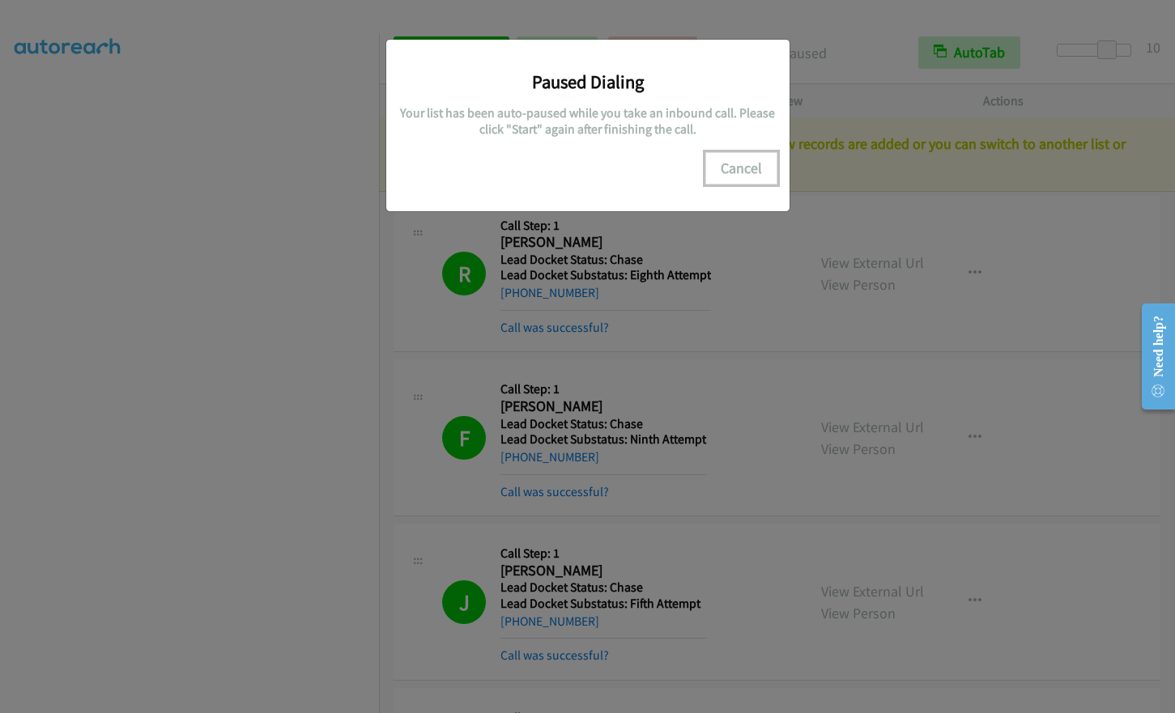
click at [751, 164] on button "Cancel" at bounding box center [741, 168] width 72 height 32
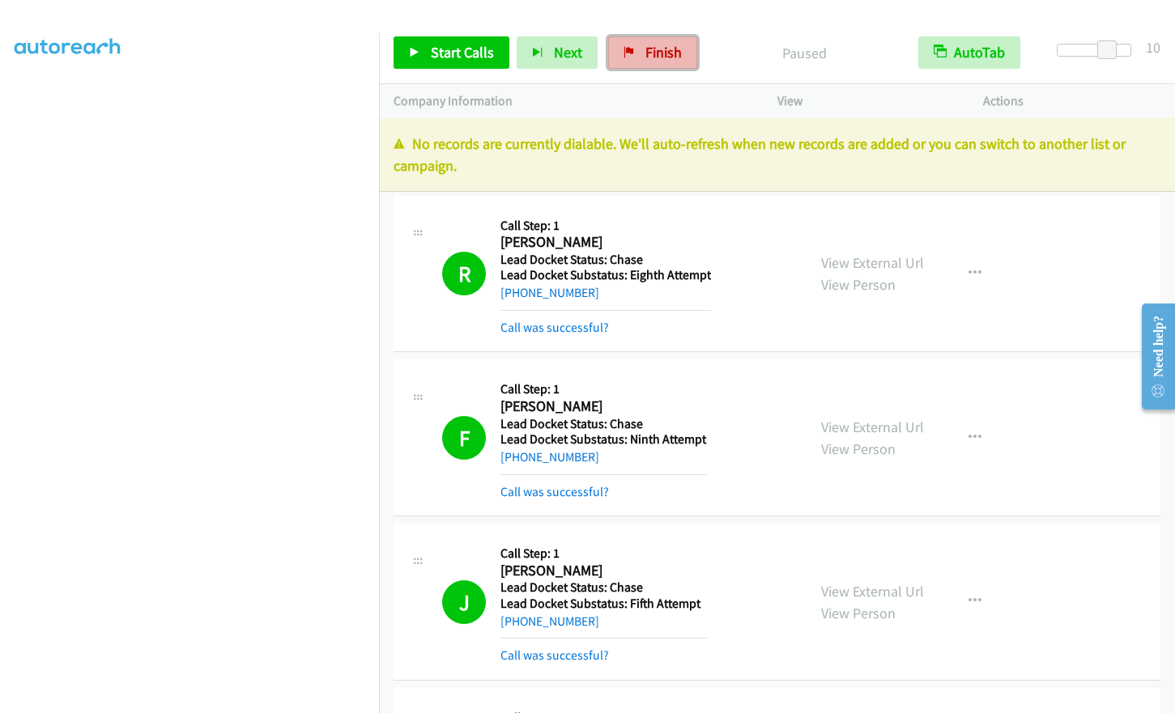
click at [649, 53] on span "Finish" at bounding box center [663, 52] width 36 height 19
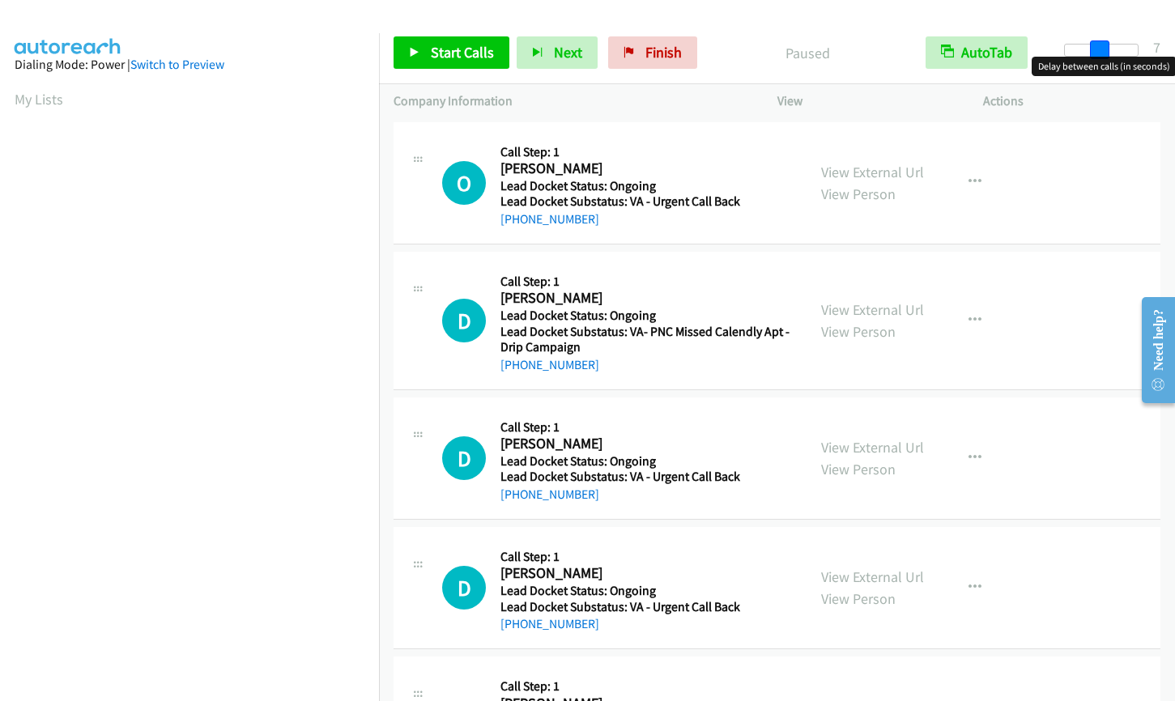
click at [1100, 49] on div at bounding box center [1101, 50] width 74 height 13
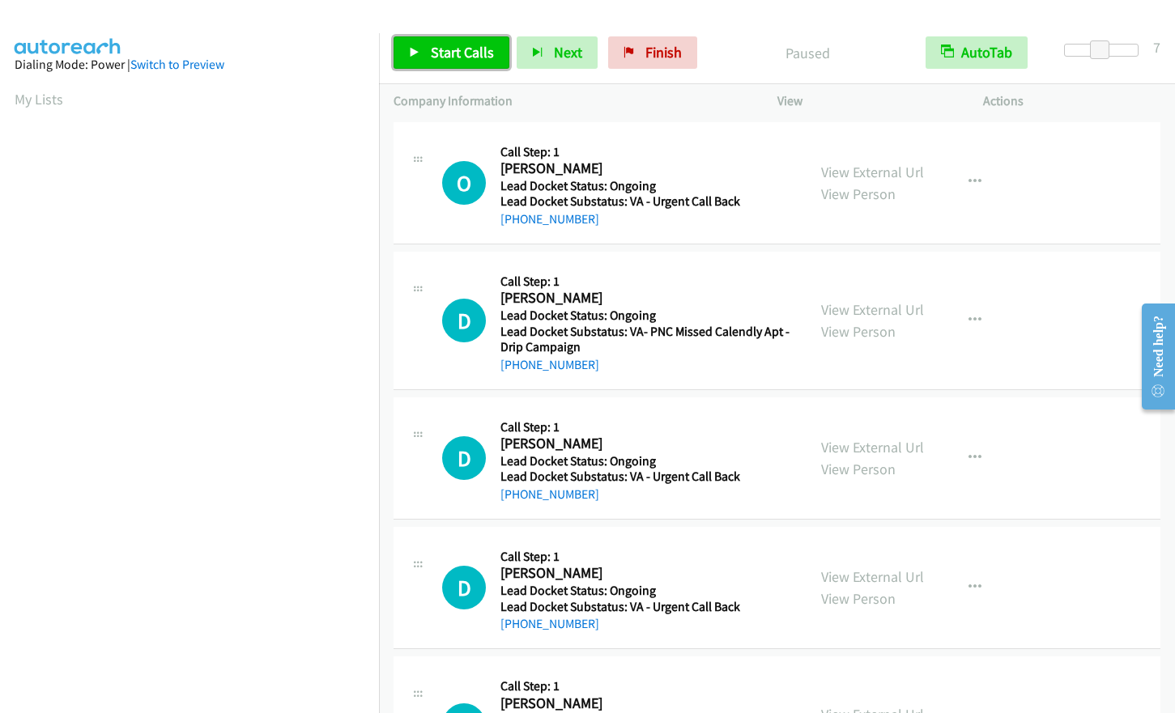
click at [420, 47] on link "Start Calls" at bounding box center [452, 52] width 116 height 32
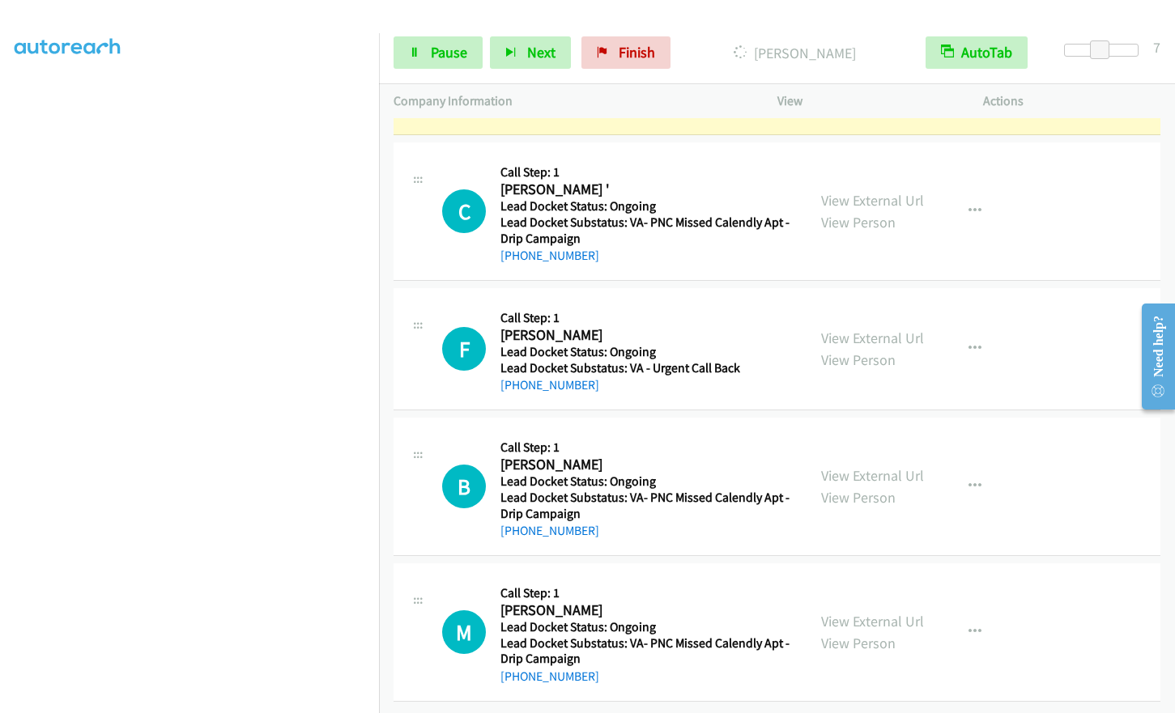
scroll to position [1337, 0]
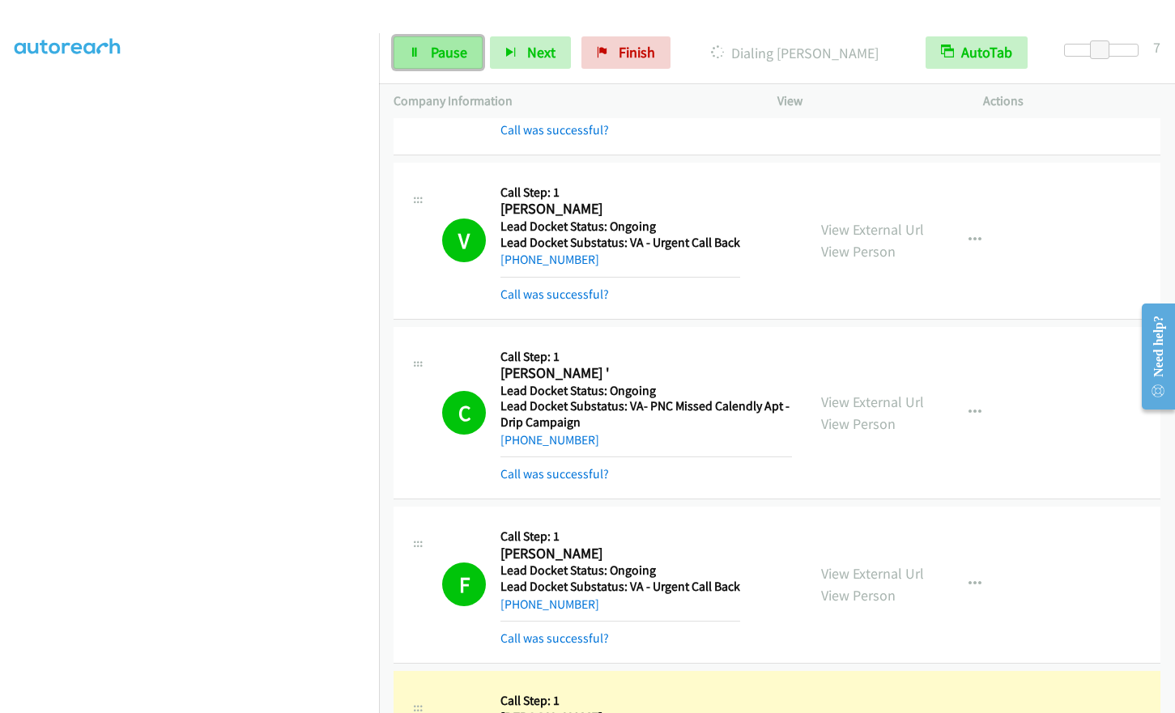
click at [432, 54] on span "Pause" at bounding box center [449, 52] width 36 height 19
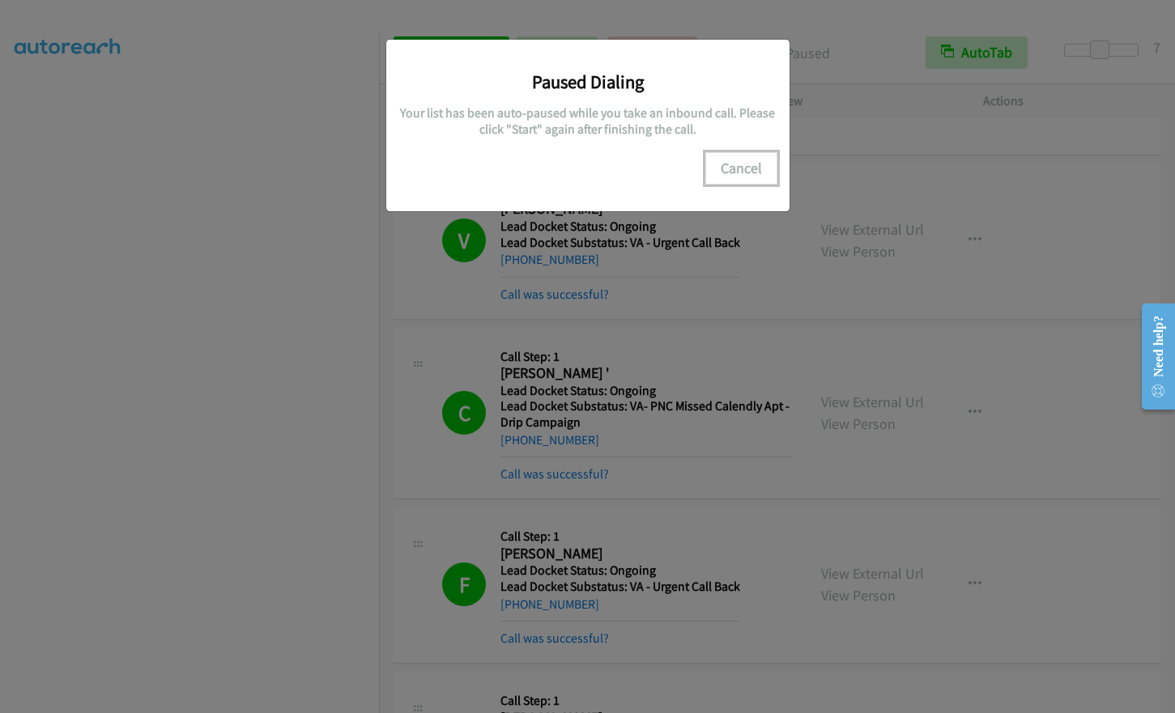
click at [742, 177] on button "Cancel" at bounding box center [741, 168] width 72 height 32
click at [743, 159] on button "Cancel" at bounding box center [741, 168] width 72 height 32
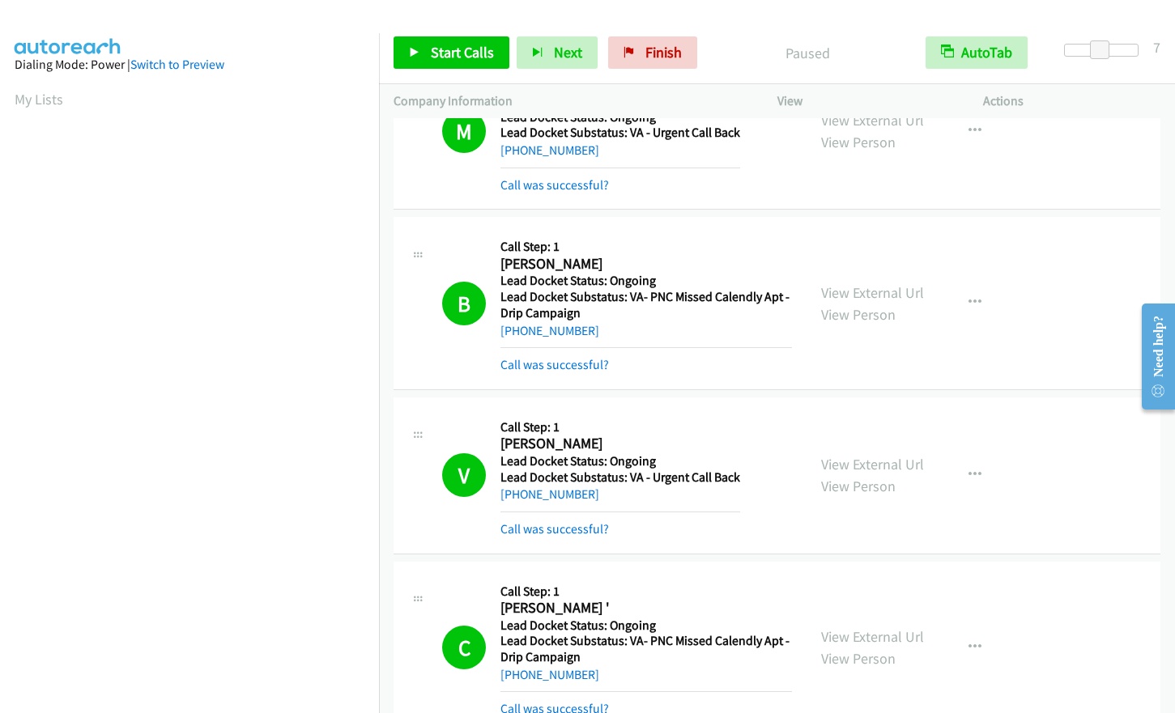
scroll to position [1094, 0]
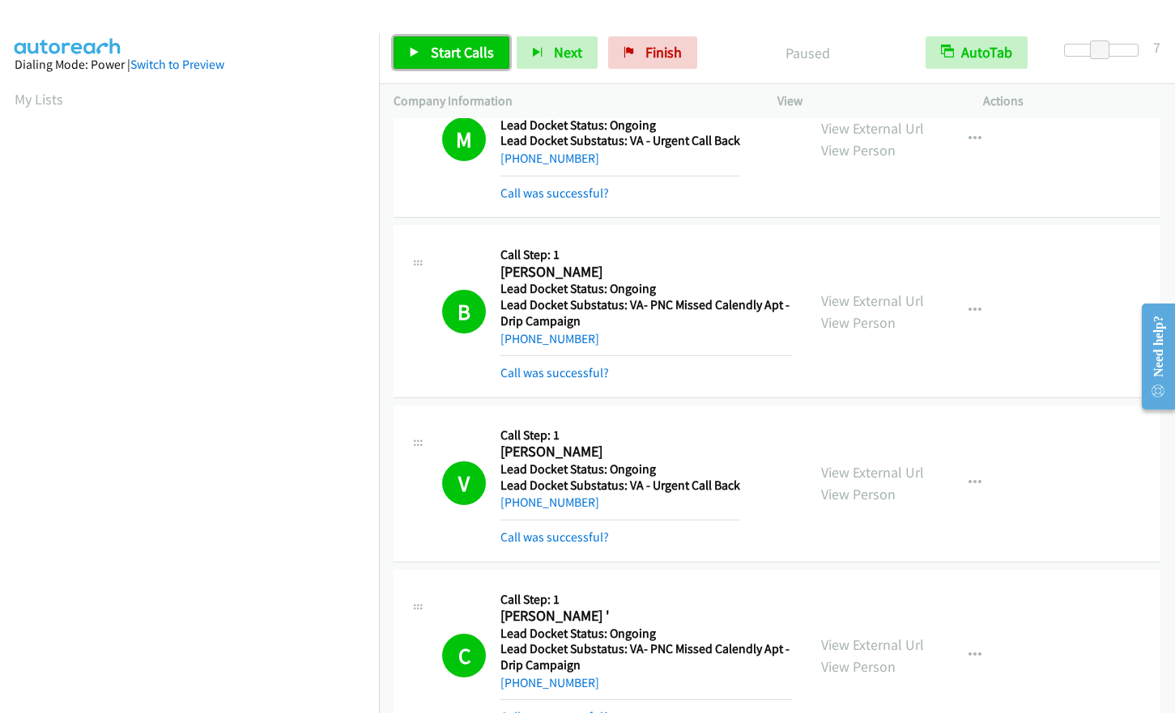
click at [437, 59] on span "Start Calls" at bounding box center [462, 52] width 63 height 19
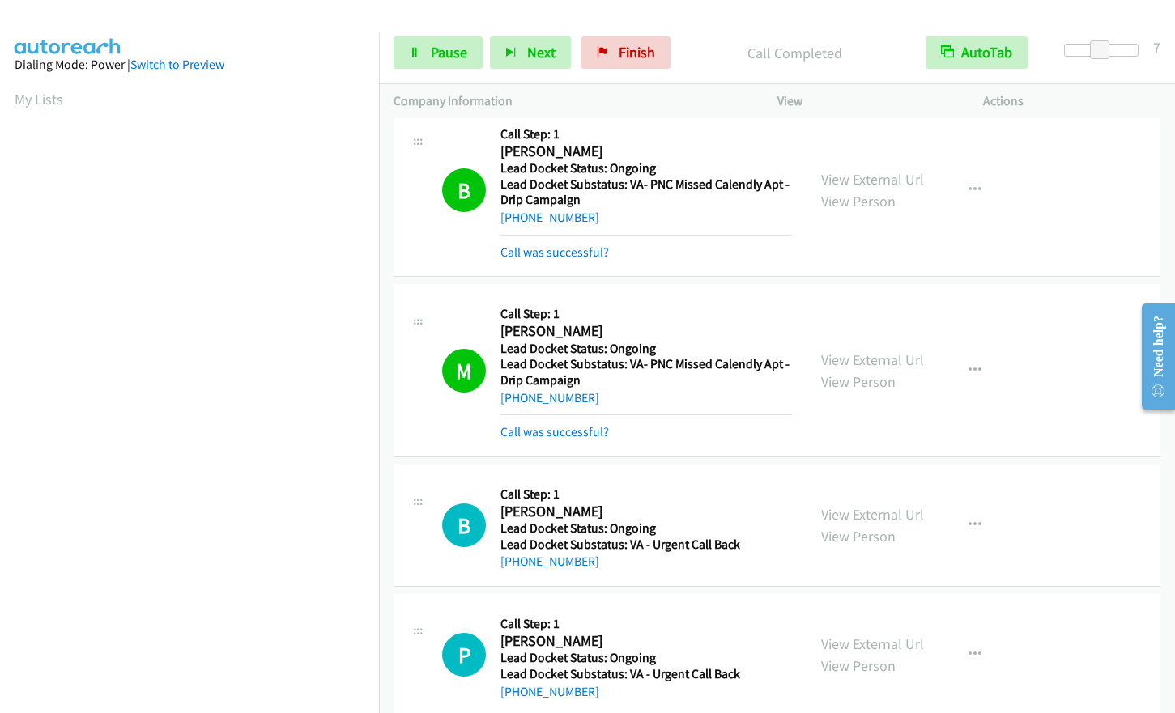
scroll to position [195, 0]
click at [423, 49] on link "Pause" at bounding box center [438, 52] width 89 height 32
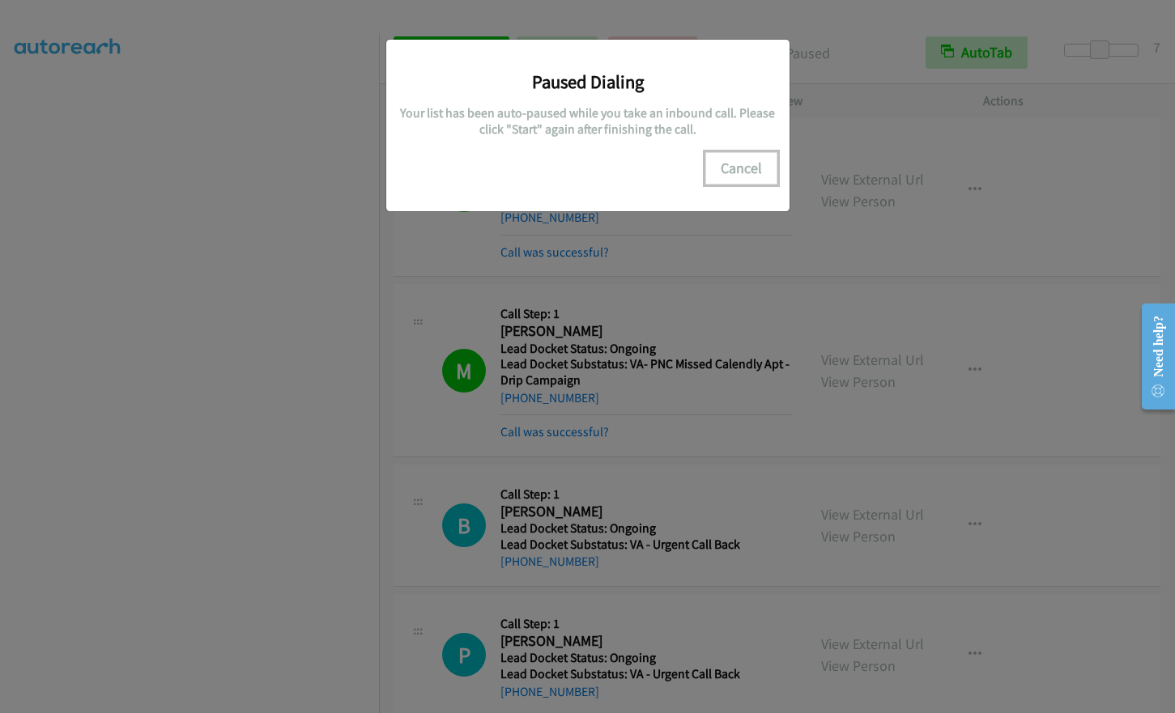
click at [739, 169] on button "Cancel" at bounding box center [741, 168] width 72 height 32
drag, startPoint x: 756, startPoint y: 164, endPoint x: 593, endPoint y: 196, distance: 166.6
click at [755, 164] on button "Cancel" at bounding box center [741, 168] width 72 height 32
click at [728, 160] on button "Cancel" at bounding box center [741, 168] width 72 height 32
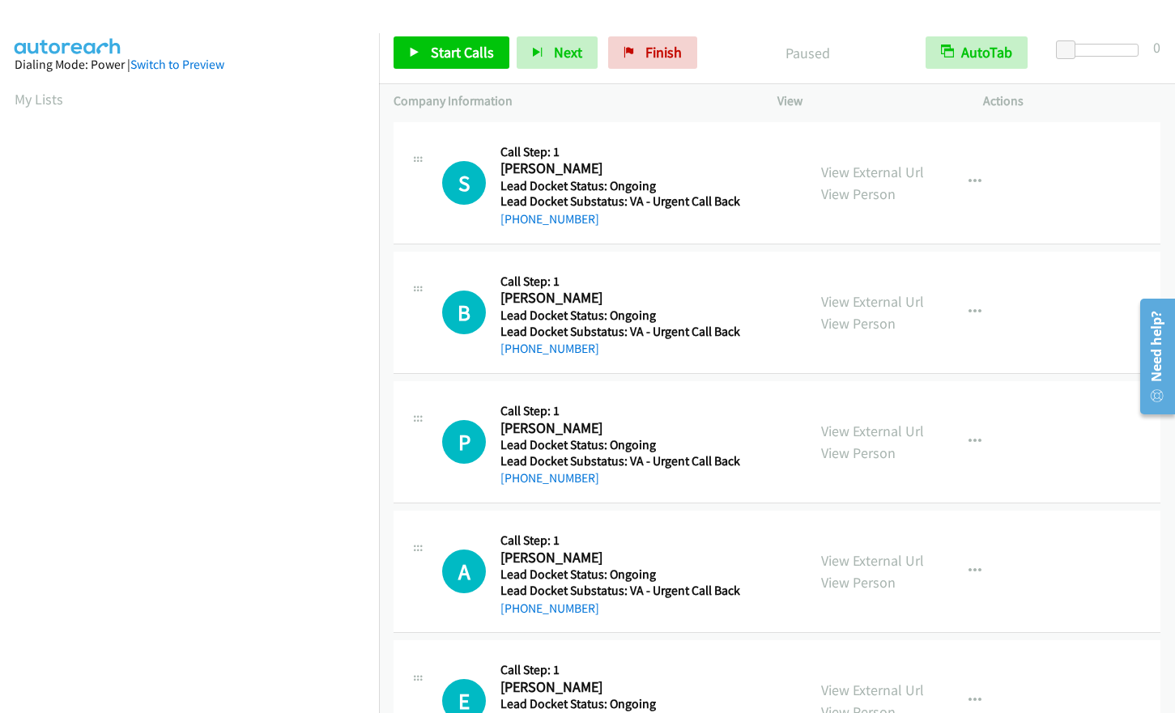
scroll to position [195, 0]
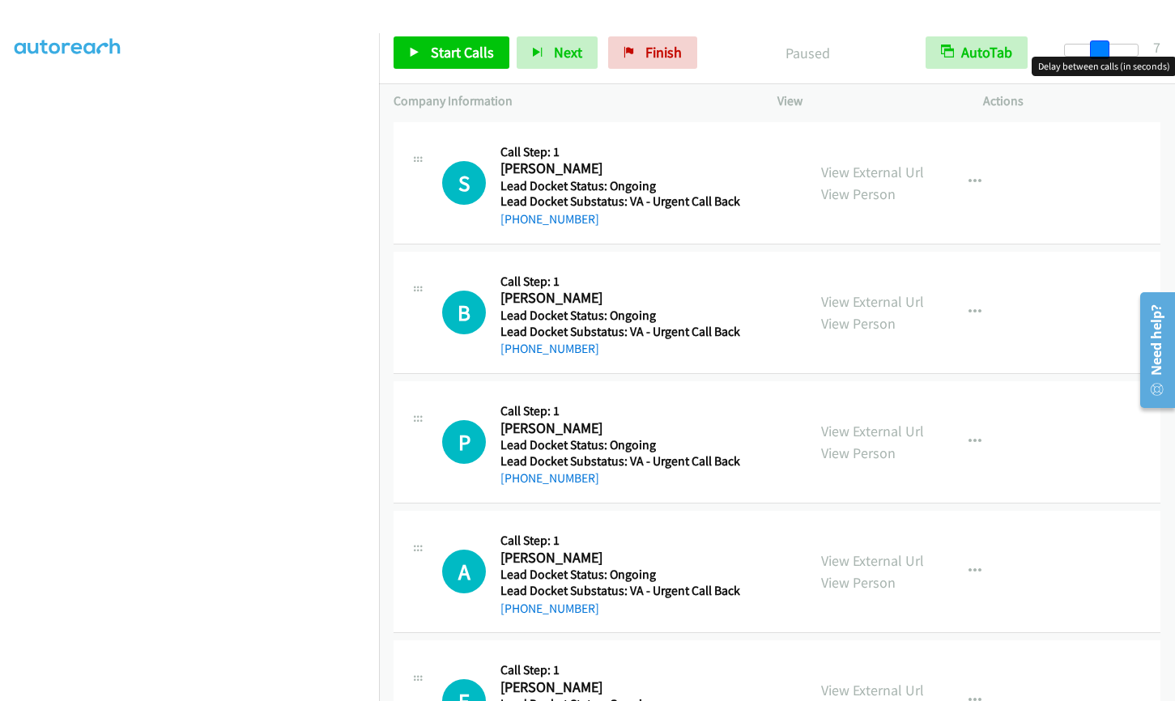
click at [1100, 46] on div at bounding box center [1101, 50] width 74 height 13
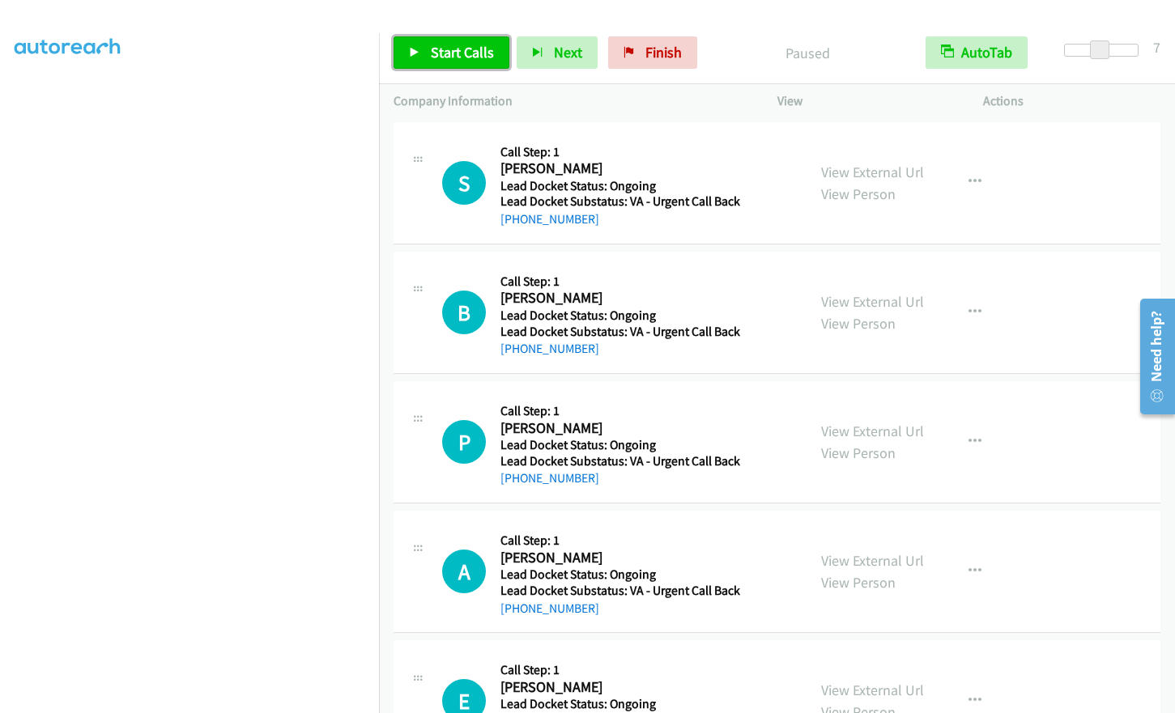
click at [460, 62] on link "Start Calls" at bounding box center [452, 52] width 116 height 32
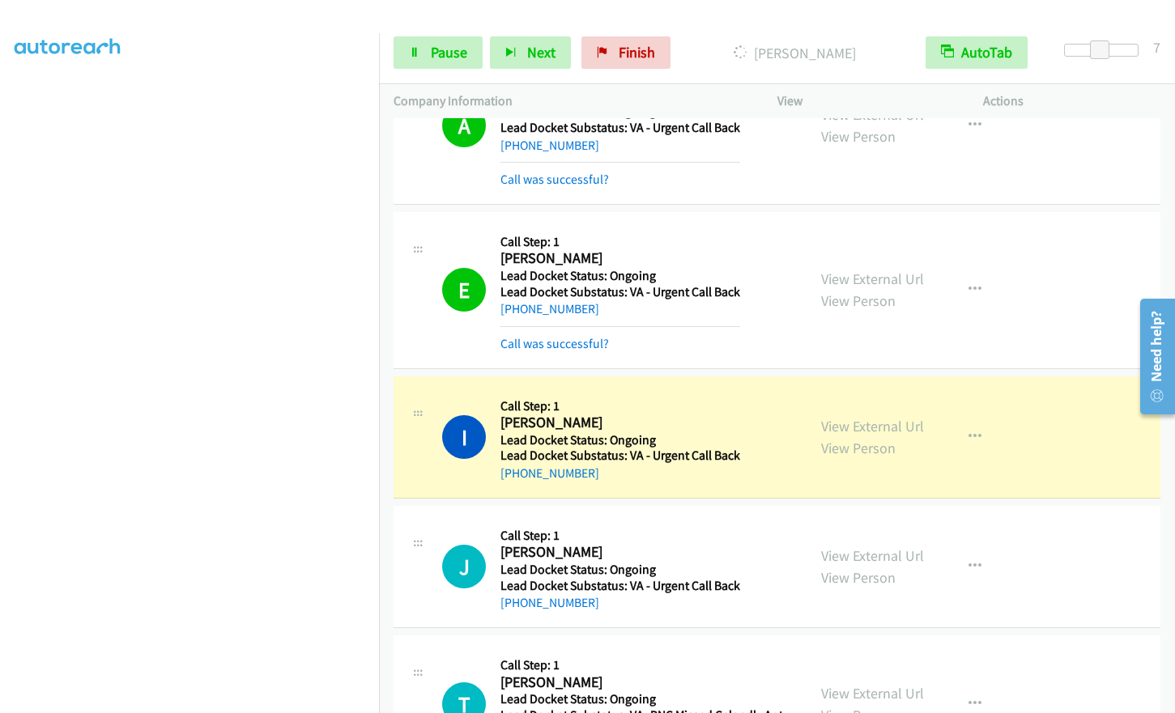
scroll to position [194, 0]
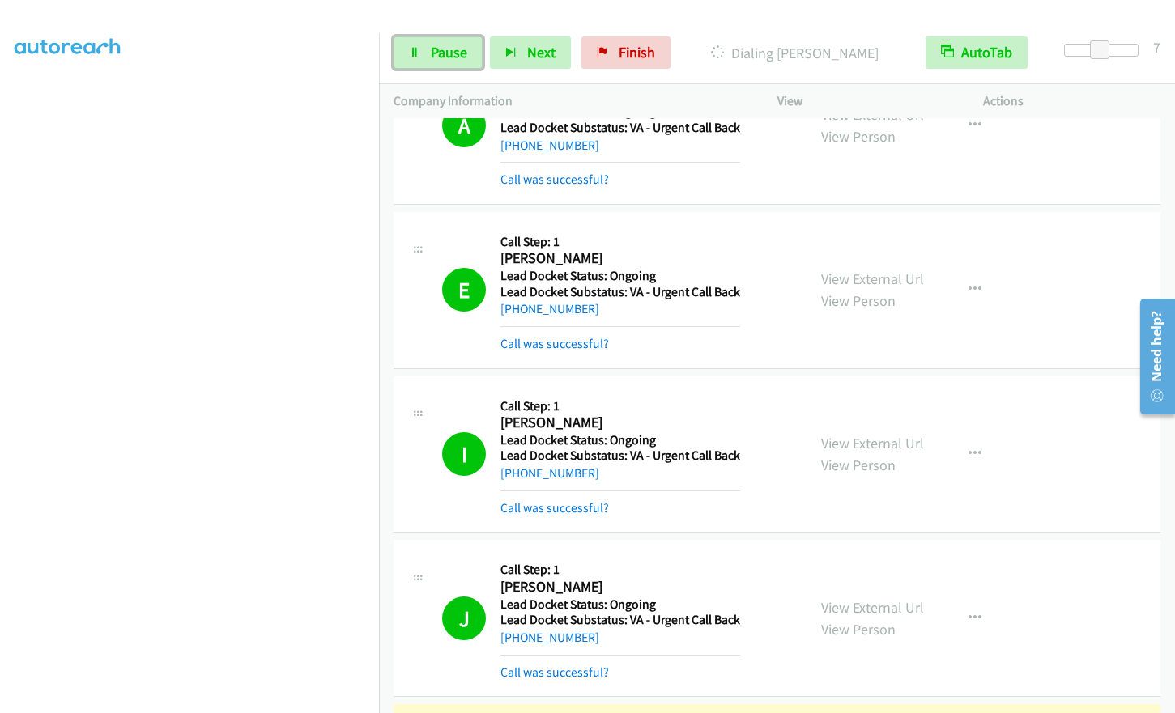
drag, startPoint x: 453, startPoint y: 49, endPoint x: 351, endPoint y: 205, distance: 186.6
click at [453, 50] on span "Pause" at bounding box center [449, 52] width 36 height 19
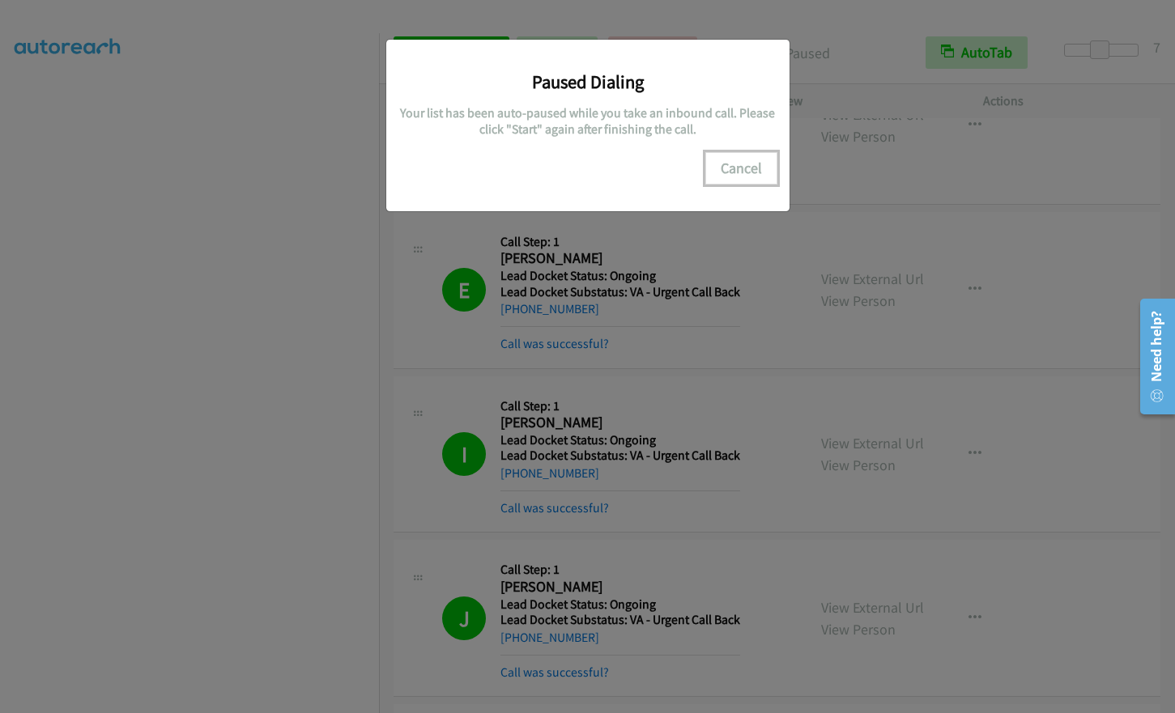
drag, startPoint x: 727, startPoint y: 164, endPoint x: 720, endPoint y: 169, distance: 8.8
click at [727, 164] on button "Cancel" at bounding box center [741, 168] width 72 height 32
